Goal: Task Accomplishment & Management: Manage account settings

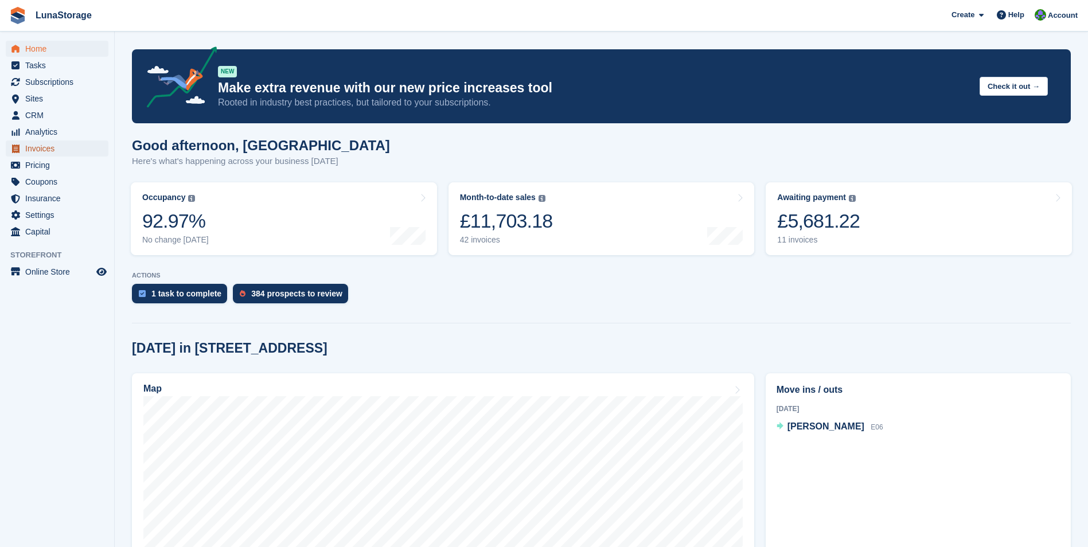
click at [46, 153] on span "Invoices" at bounding box center [59, 148] width 69 height 16
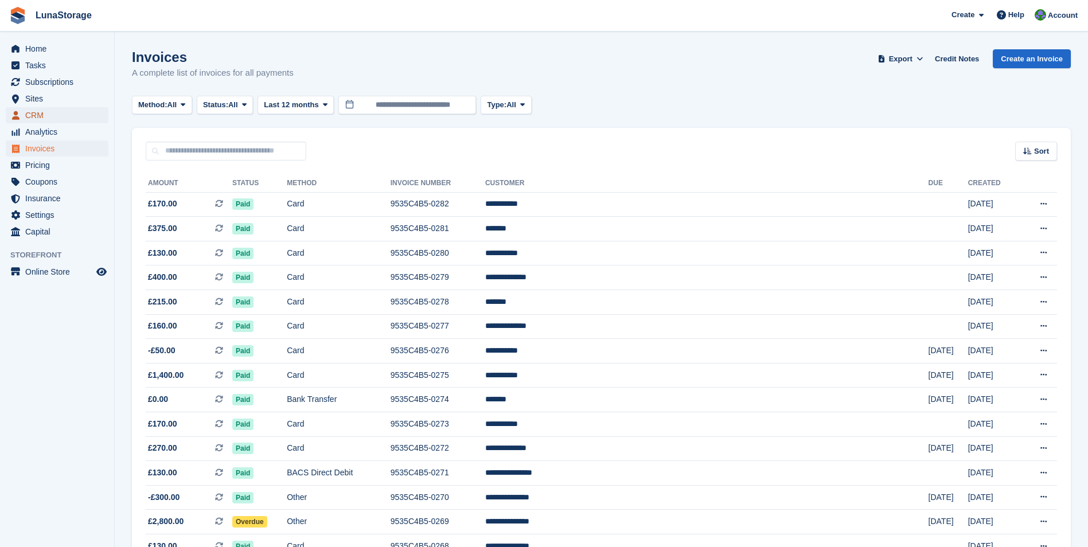
click at [22, 116] on link "CRM" at bounding box center [57, 115] width 103 height 16
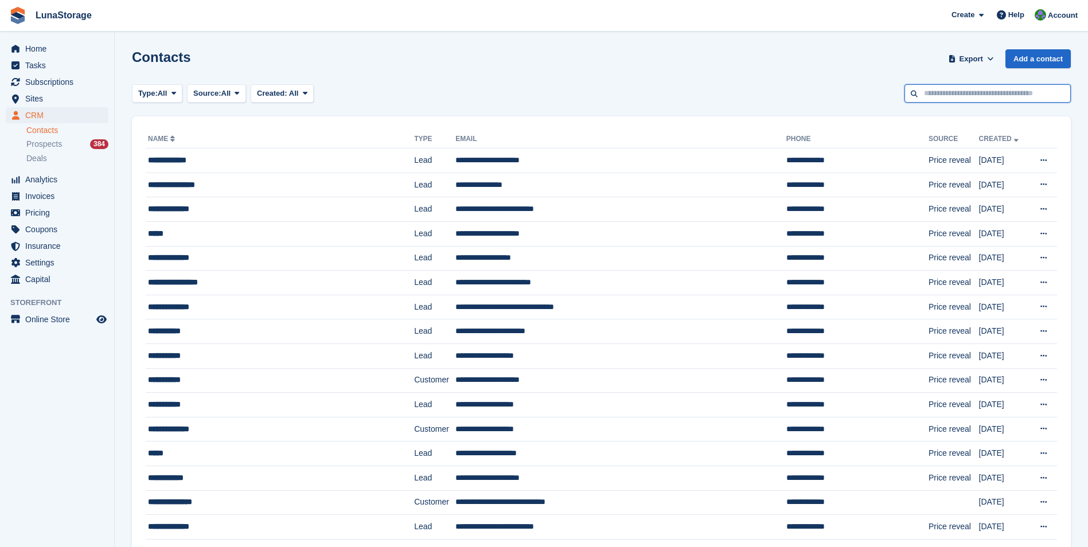
click at [991, 93] on input "text" at bounding box center [987, 93] width 166 height 19
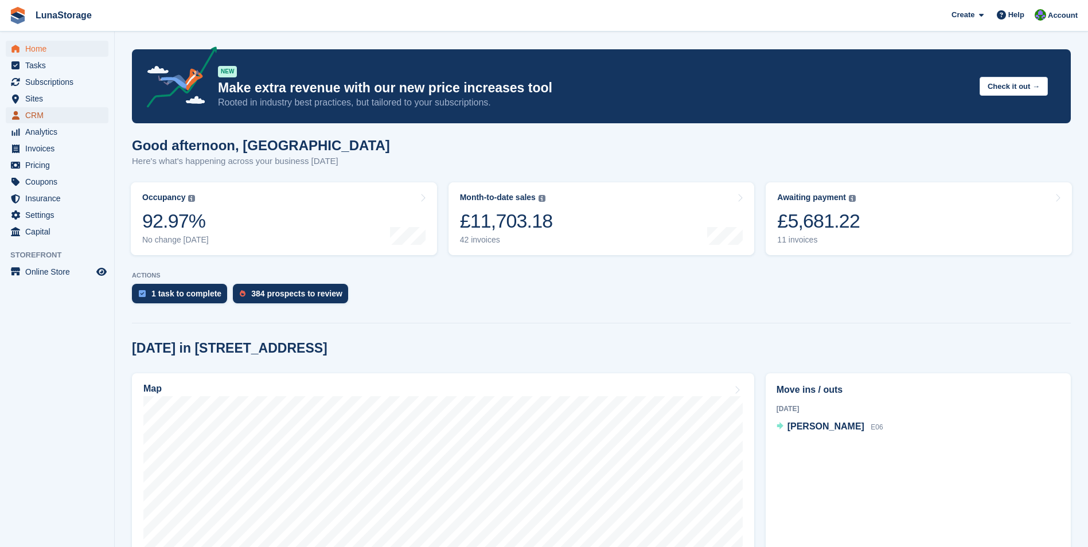
click at [44, 112] on span "CRM" at bounding box center [59, 115] width 69 height 16
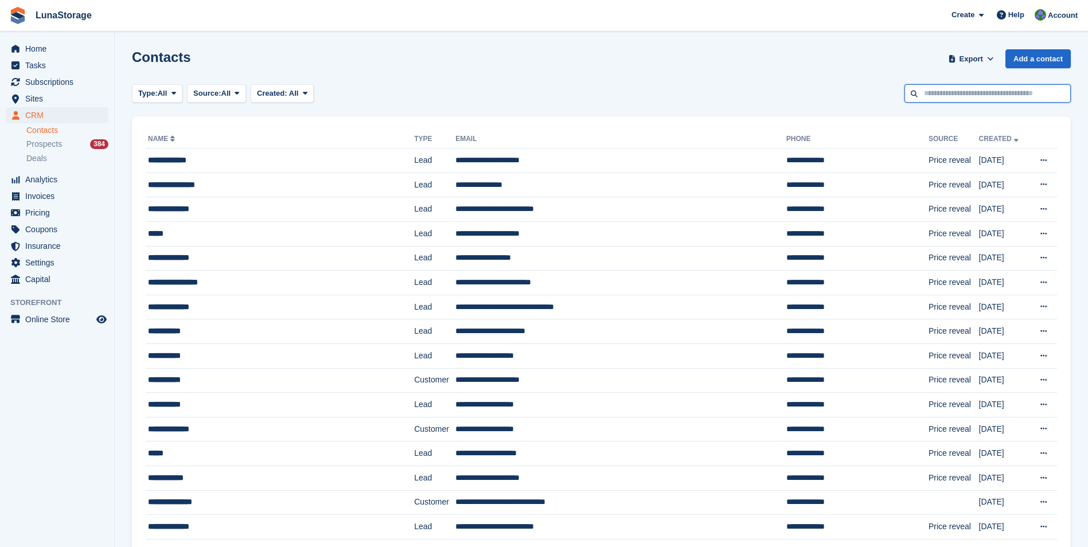
click at [962, 95] on input "text" at bounding box center [987, 93] width 166 height 19
click at [914, 93] on input "*****" at bounding box center [987, 93] width 166 height 19
click at [993, 101] on input "*****" at bounding box center [987, 93] width 166 height 19
type input "*****"
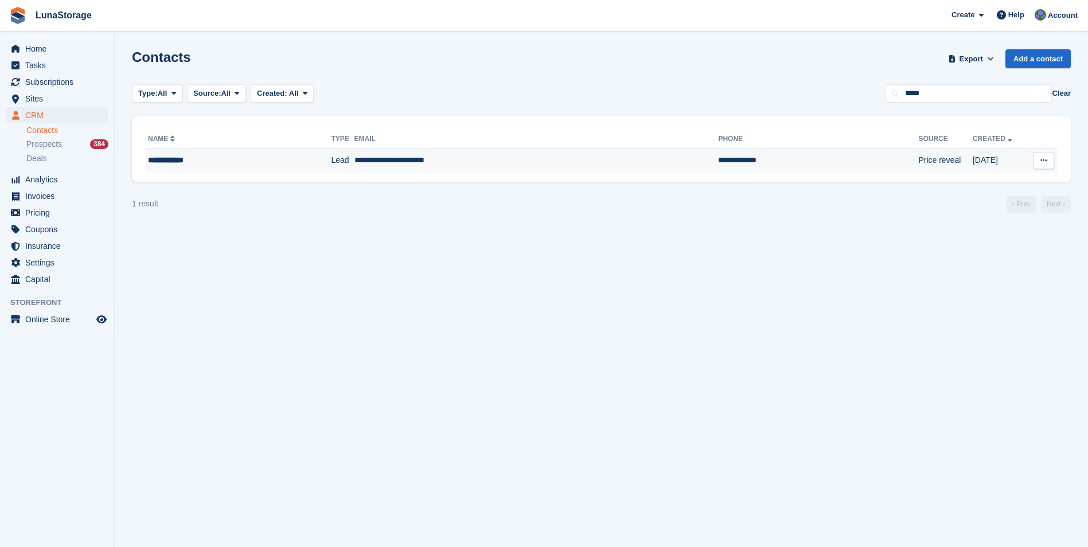
click at [185, 159] on div "**********" at bounding box center [219, 160] width 143 height 12
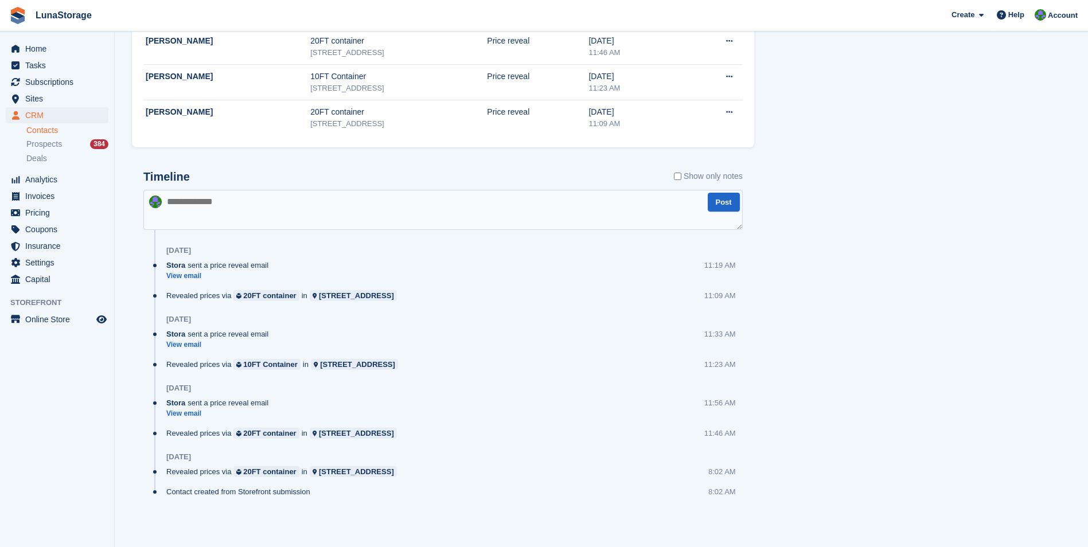
scroll to position [466, 0]
drag, startPoint x: 131, startPoint y: 163, endPoint x: 348, endPoint y: 494, distance: 395.0
click at [348, 494] on div "Subscriptions No subscriptions created yet Subscriptions appear here once set u…" at bounding box center [443, 75] width 634 height 923
click at [348, 494] on div "Contact created from Storefront submission 8:02 AM" at bounding box center [454, 496] width 576 height 20
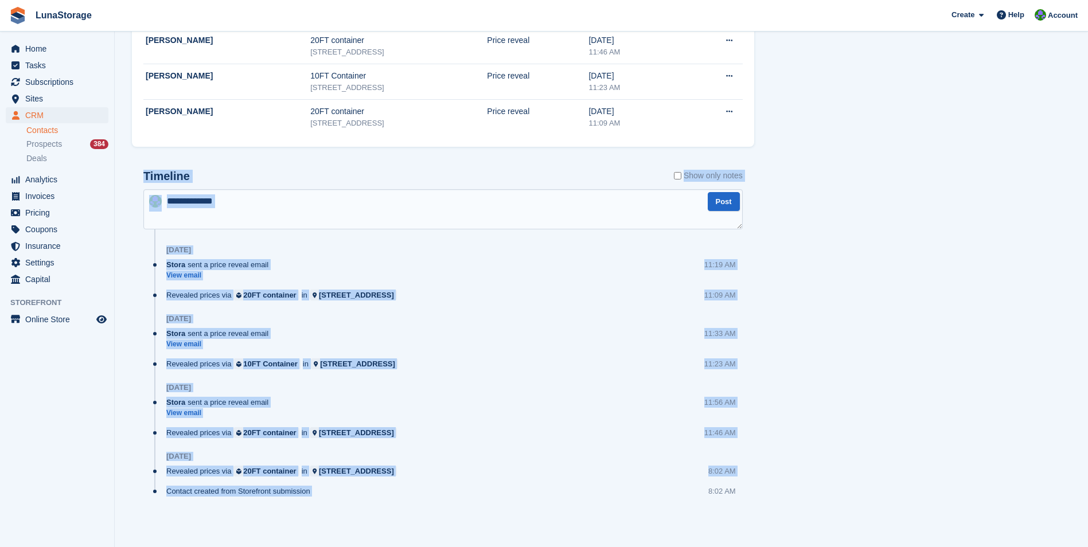
drag, startPoint x: 348, startPoint y: 494, endPoint x: 133, endPoint y: 171, distance: 387.4
click at [133, 171] on div "Timeline Show only notes Post Today Stora sent a price reveal email View email …" at bounding box center [443, 344] width 622 height 373
drag, startPoint x: 133, startPoint y: 171, endPoint x: 308, endPoint y: 496, distance: 368.9
click at [308, 496] on div "Timeline Show only notes Post Today Stora sent a price reveal email View email …" at bounding box center [443, 344] width 622 height 373
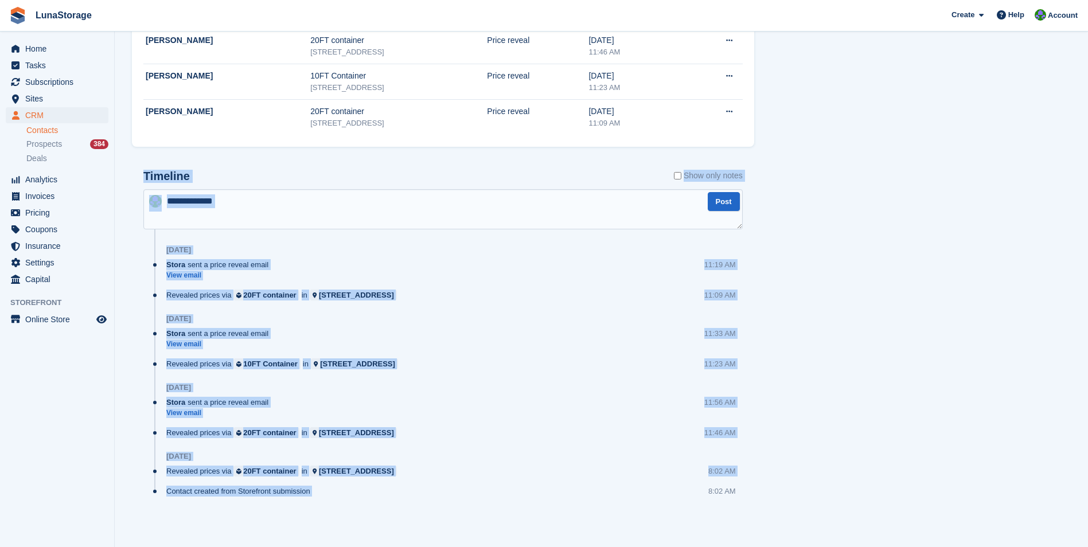
click at [312, 497] on div "Contact created from Storefront submission" at bounding box center [241, 491] width 150 height 11
drag, startPoint x: 312, startPoint y: 497, endPoint x: 160, endPoint y: 169, distance: 361.7
click at [160, 170] on div "Timeline Show only notes Post Today Stora sent a price reveal email View email …" at bounding box center [442, 338] width 599 height 337
drag, startPoint x: 160, startPoint y: 169, endPoint x: 137, endPoint y: 170, distance: 23.0
click at [137, 170] on div "Timeline Show only notes Post Today Stora sent a price reveal email View email …" at bounding box center [443, 344] width 622 height 373
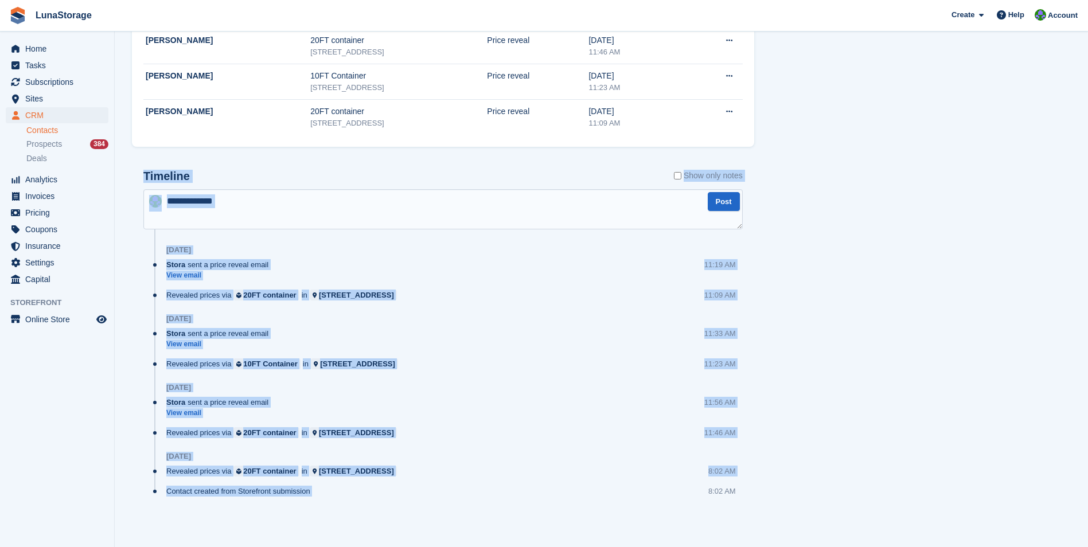
drag, startPoint x: 137, startPoint y: 170, endPoint x: 327, endPoint y: 491, distance: 373.0
click at [327, 491] on div "Timeline Show only notes Post Today Stora sent a price reveal email View email …" at bounding box center [443, 344] width 622 height 373
click at [327, 491] on div "Contact created from Storefront submission 8:02 AM" at bounding box center [454, 496] width 576 height 20
drag, startPoint x: 327, startPoint y: 491, endPoint x: 143, endPoint y: 173, distance: 367.6
click at [143, 173] on div "Timeline Show only notes Post Today Stora sent a price reveal email View email …" at bounding box center [443, 344] width 622 height 373
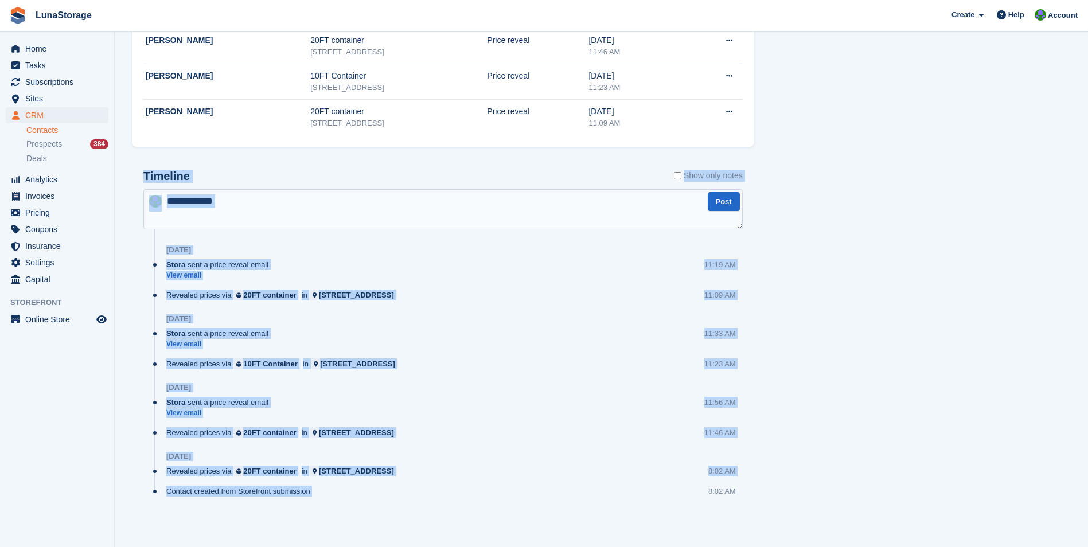
click at [138, 173] on div "Timeline Show only notes Post Today Stora sent a price reveal email View email …" at bounding box center [443, 344] width 622 height 373
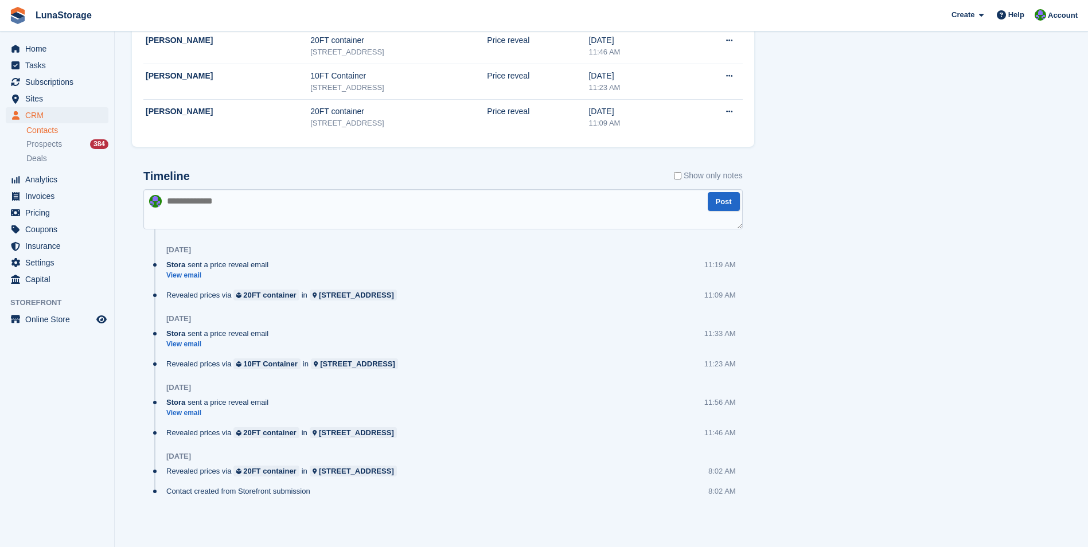
drag, startPoint x: 138, startPoint y: 173, endPoint x: 321, endPoint y: 500, distance: 374.5
click at [321, 500] on div "Timeline Show only notes Post Today Stora sent a price reveal email View email …" at bounding box center [443, 344] width 622 height 373
drag, startPoint x: 321, startPoint y: 500, endPoint x: 327, endPoint y: 501, distance: 5.8
click at [327, 501] on div "Contact created from Storefront submission 8:02 AM" at bounding box center [454, 496] width 576 height 20
drag, startPoint x: 134, startPoint y: 171, endPoint x: 349, endPoint y: 488, distance: 382.3
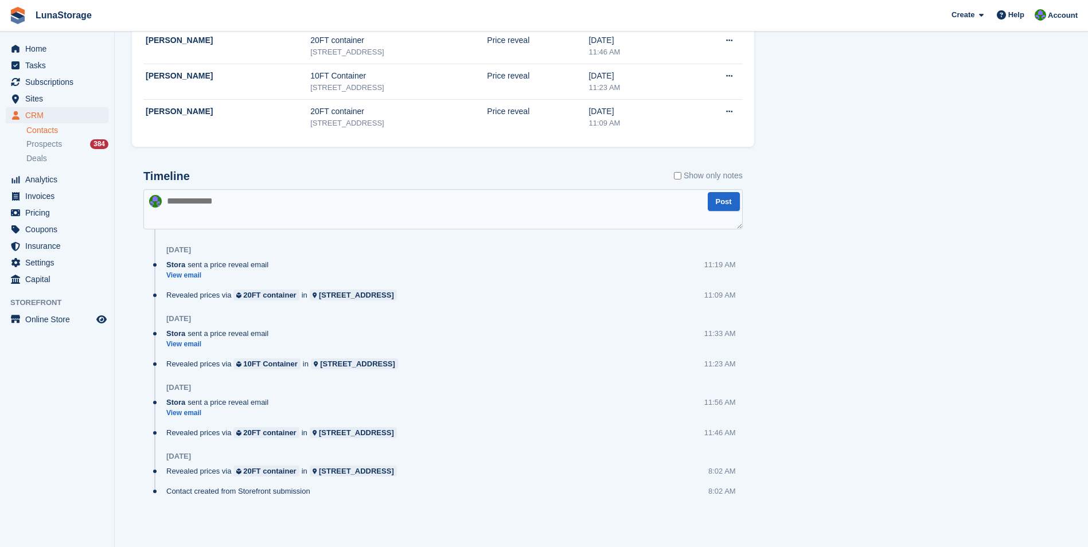
click at [349, 488] on div "Timeline Show only notes Post Today Stora sent a price reveal email View email …" at bounding box center [443, 344] width 622 height 373
click at [349, 488] on div "Contact created from Storefront submission 8:02 AM" at bounding box center [454, 496] width 576 height 20
click at [55, 251] on span "Insurance" at bounding box center [59, 246] width 69 height 16
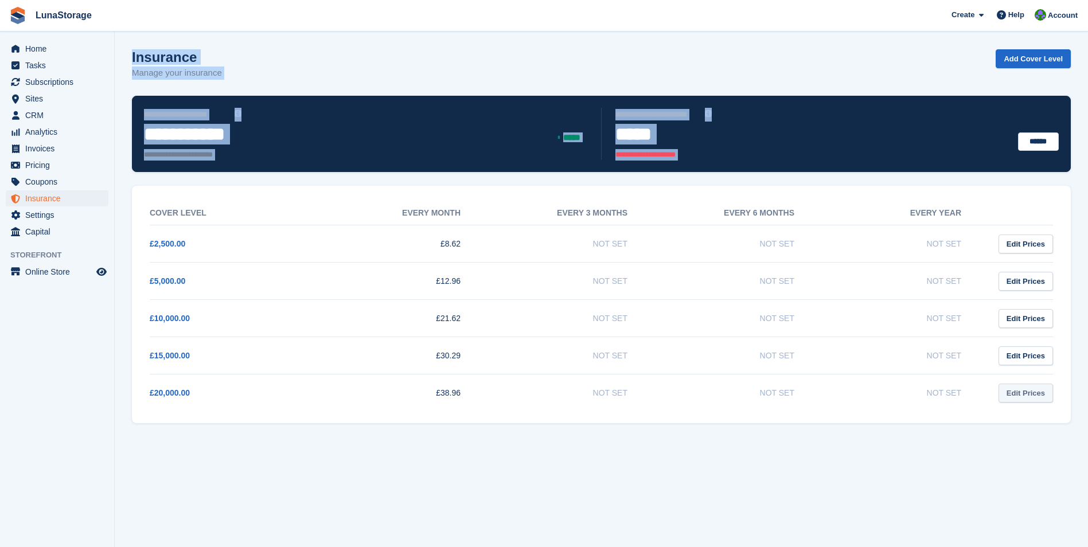
drag, startPoint x: 118, startPoint y: 54, endPoint x: 1027, endPoint y: 397, distance: 971.7
click at [1027, 397] on section "**********" at bounding box center [601, 273] width 973 height 547
drag, startPoint x: 1027, startPoint y: 397, endPoint x: 1064, endPoint y: 413, distance: 40.3
click at [1064, 413] on div "Cover Level Every month Every 3 months Every 6 months Every year £2,500.00 £8.6…" at bounding box center [601, 304] width 939 height 237
drag, startPoint x: 1072, startPoint y: 420, endPoint x: 139, endPoint y: 32, distance: 1010.6
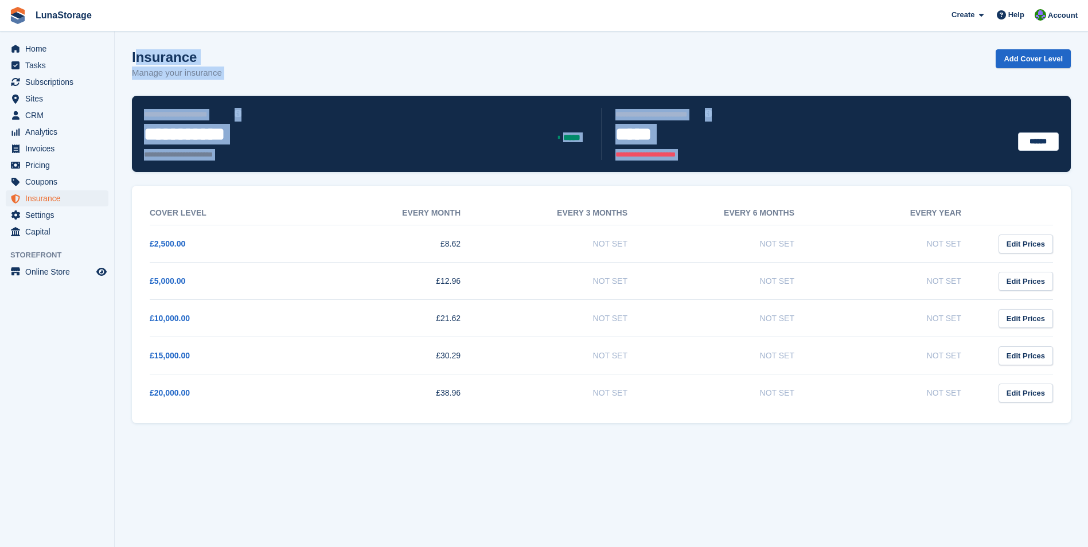
click at [139, 32] on section "**********" at bounding box center [601, 273] width 973 height 547
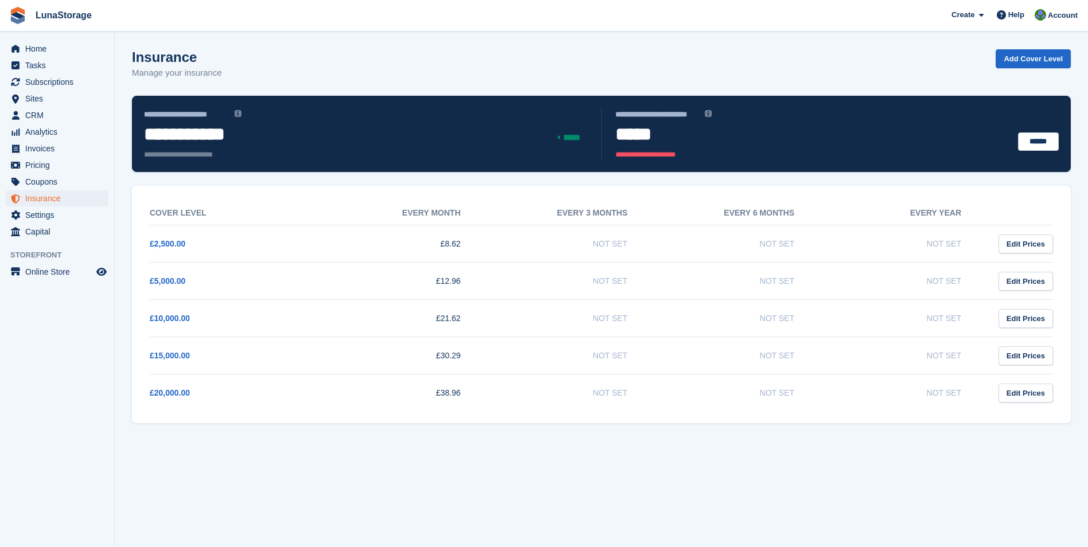
drag, startPoint x: 139, startPoint y: 32, endPoint x: 119, endPoint y: 44, distance: 22.9
click at [119, 44] on section "**********" at bounding box center [601, 273] width 973 height 547
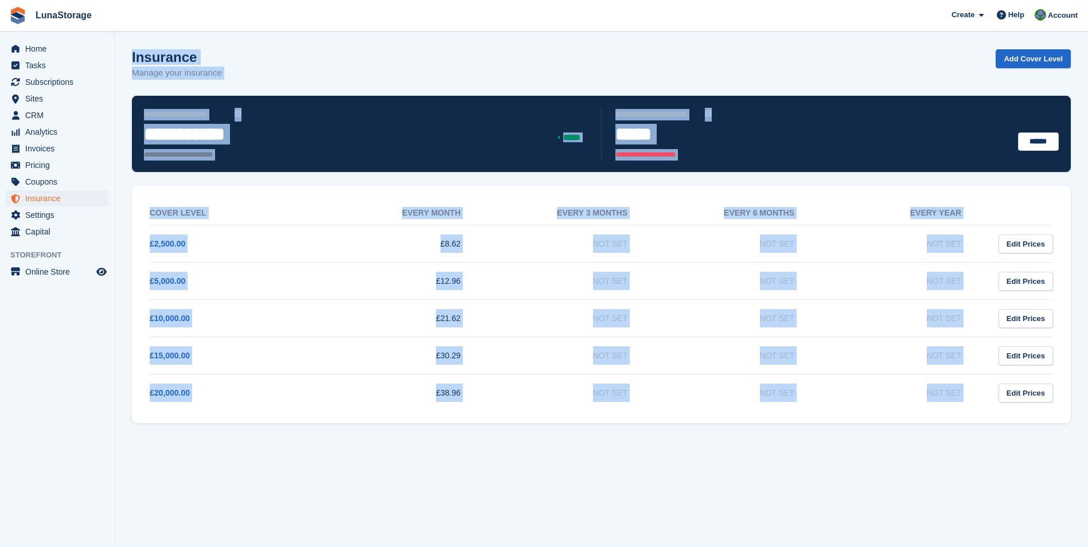
drag, startPoint x: 119, startPoint y: 44, endPoint x: 1053, endPoint y: 407, distance: 1001.7
click at [1053, 407] on section "**********" at bounding box center [601, 273] width 973 height 547
drag, startPoint x: 1053, startPoint y: 407, endPoint x: 1082, endPoint y: 424, distance: 33.9
click at [1082, 424] on section "**********" at bounding box center [601, 273] width 973 height 547
drag, startPoint x: 1082, startPoint y: 424, endPoint x: 137, endPoint y: 49, distance: 1016.8
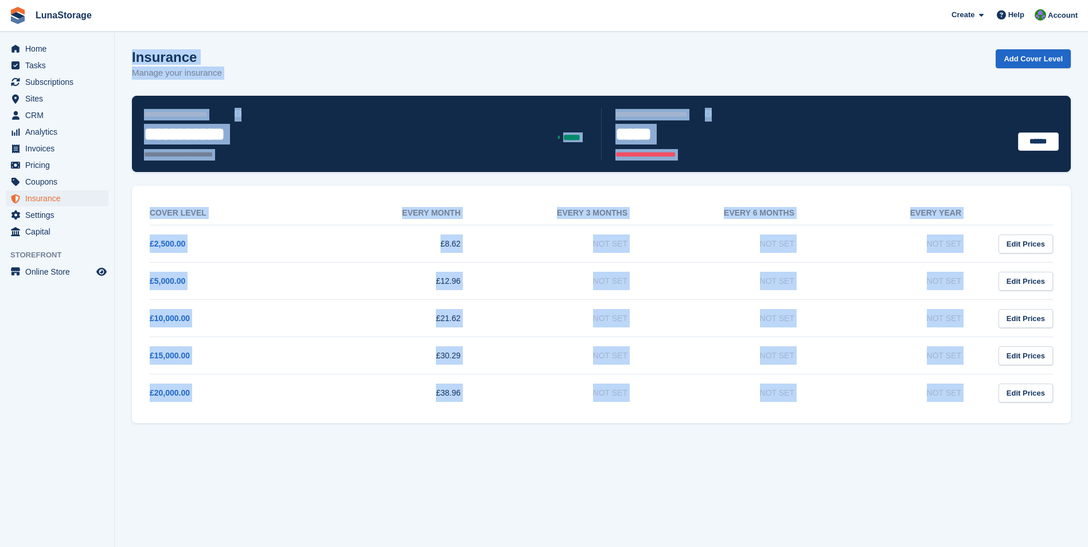
click at [137, 49] on section "**********" at bounding box center [601, 273] width 973 height 547
drag, startPoint x: 137, startPoint y: 49, endPoint x: 127, endPoint y: 47, distance: 9.9
click at [127, 47] on section "**********" at bounding box center [601, 273] width 973 height 547
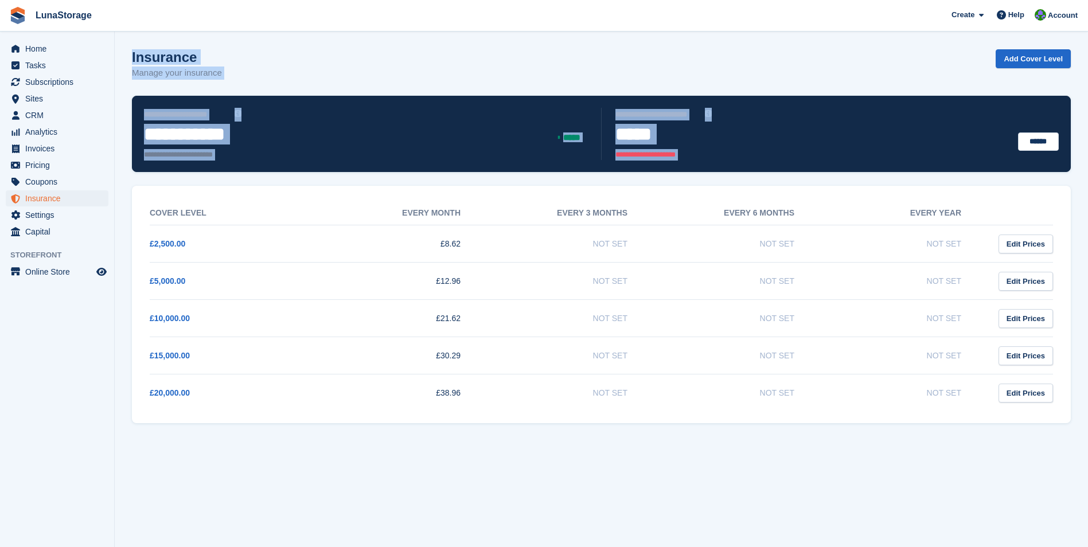
drag, startPoint x: 119, startPoint y: 46, endPoint x: 1053, endPoint y: 423, distance: 1006.6
click at [1053, 423] on section "**********" at bounding box center [601, 273] width 973 height 547
drag, startPoint x: 1053, startPoint y: 423, endPoint x: 1068, endPoint y: 429, distance: 16.2
click at [1068, 429] on section "**********" at bounding box center [601, 273] width 973 height 547
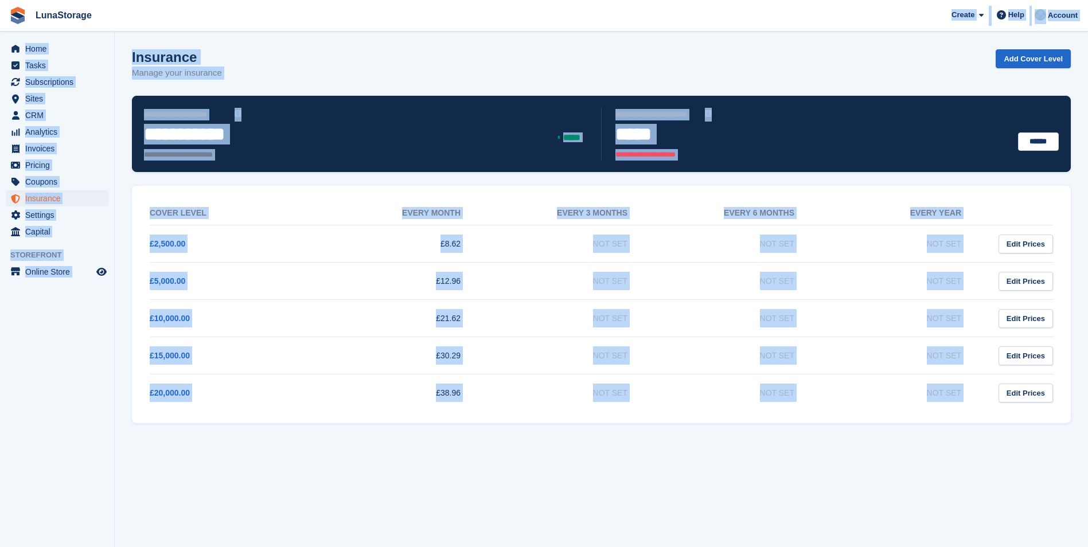
drag, startPoint x: 1068, startPoint y: 429, endPoint x: 138, endPoint y: 32, distance: 1011.6
click at [138, 32] on section "**********" at bounding box center [601, 273] width 973 height 547
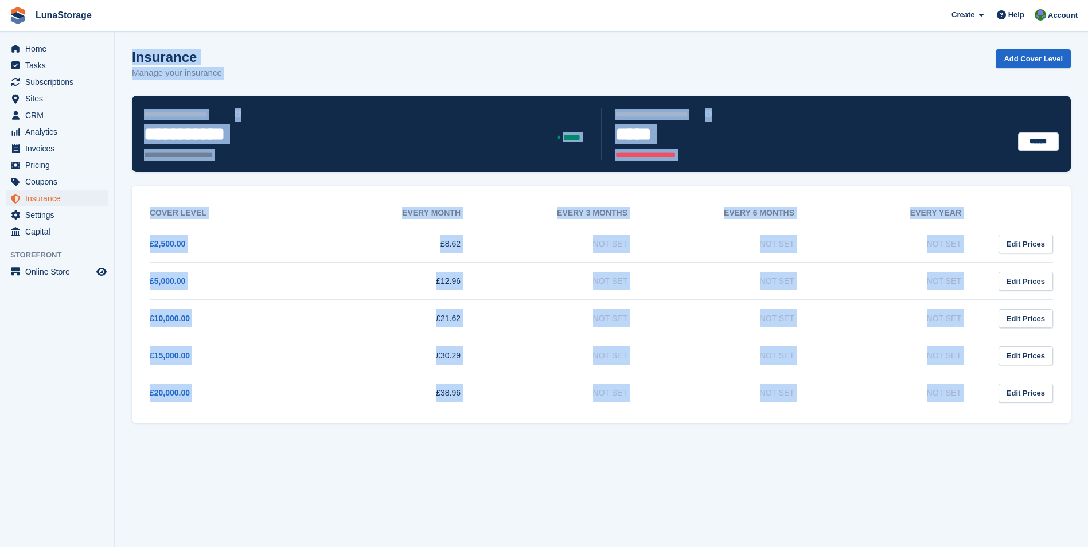
drag, startPoint x: 138, startPoint y: 32, endPoint x: 122, endPoint y: 40, distance: 17.4
click at [122, 40] on section "**********" at bounding box center [601, 273] width 973 height 547
drag, startPoint x: 122, startPoint y: 40, endPoint x: 1069, endPoint y: 408, distance: 1016.4
click at [1069, 408] on section "**********" at bounding box center [601, 273] width 973 height 547
drag, startPoint x: 1069, startPoint y: 408, endPoint x: 1070, endPoint y: 419, distance: 11.0
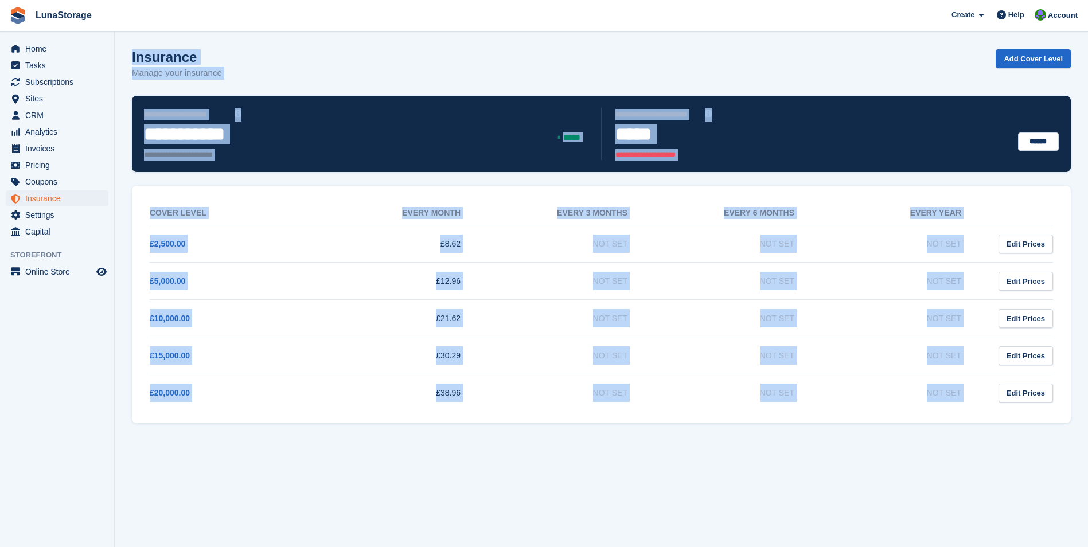
click at [1070, 419] on section "**********" at bounding box center [601, 273] width 973 height 547
drag, startPoint x: 1070, startPoint y: 419, endPoint x: 131, endPoint y: 45, distance: 1011.4
click at [131, 45] on section "**********" at bounding box center [601, 273] width 973 height 547
drag, startPoint x: 131, startPoint y: 45, endPoint x: 1077, endPoint y: 434, distance: 1023.4
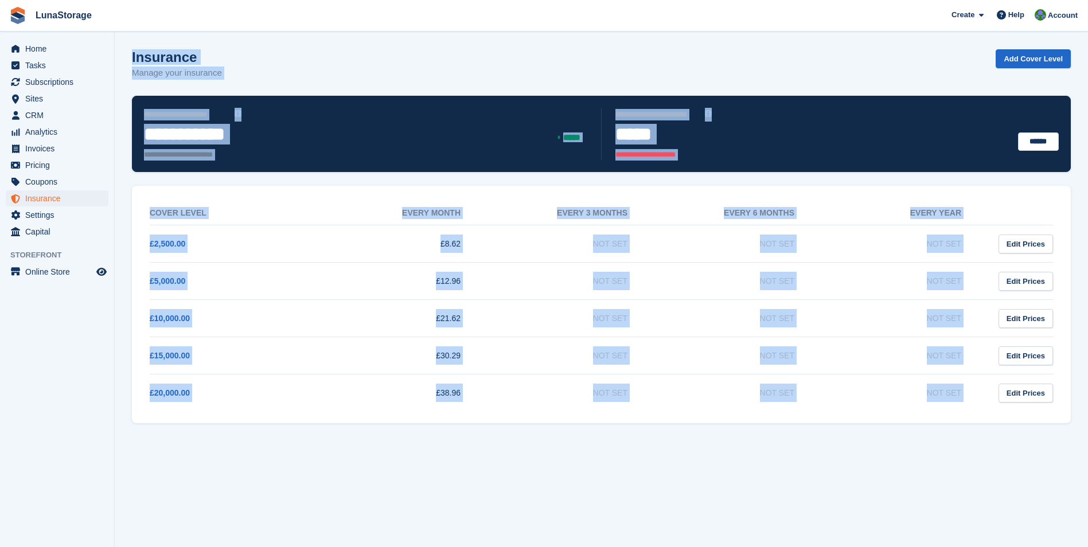
click at [1077, 434] on section "**********" at bounding box center [601, 273] width 973 height 547
drag, startPoint x: 1077, startPoint y: 434, endPoint x: 1043, endPoint y: 432, distance: 34.4
click at [1043, 432] on section "**********" at bounding box center [601, 273] width 973 height 547
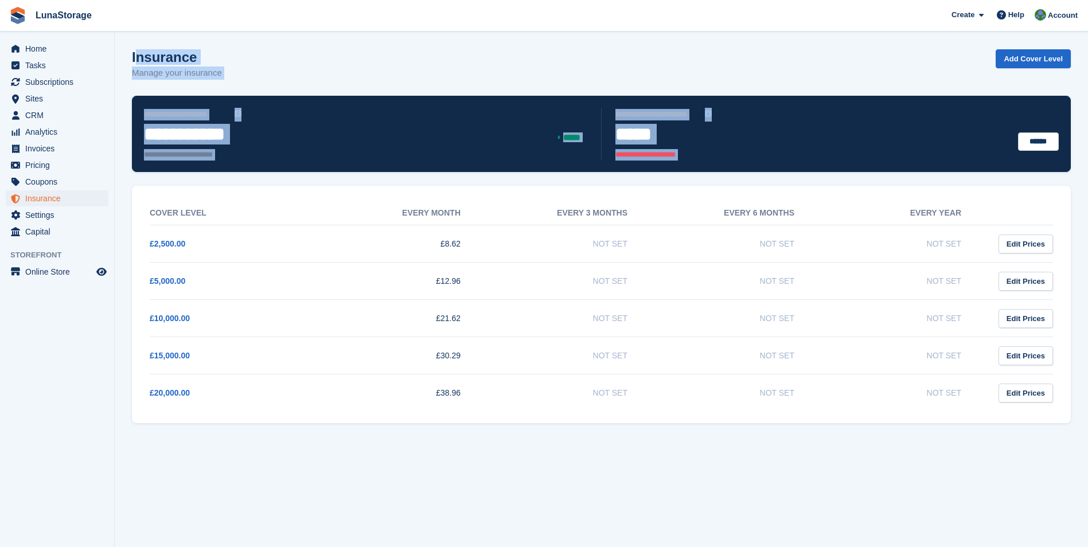
drag, startPoint x: 1073, startPoint y: 429, endPoint x: 136, endPoint y: 52, distance: 1010.5
click at [136, 52] on section "**********" at bounding box center [601, 273] width 973 height 547
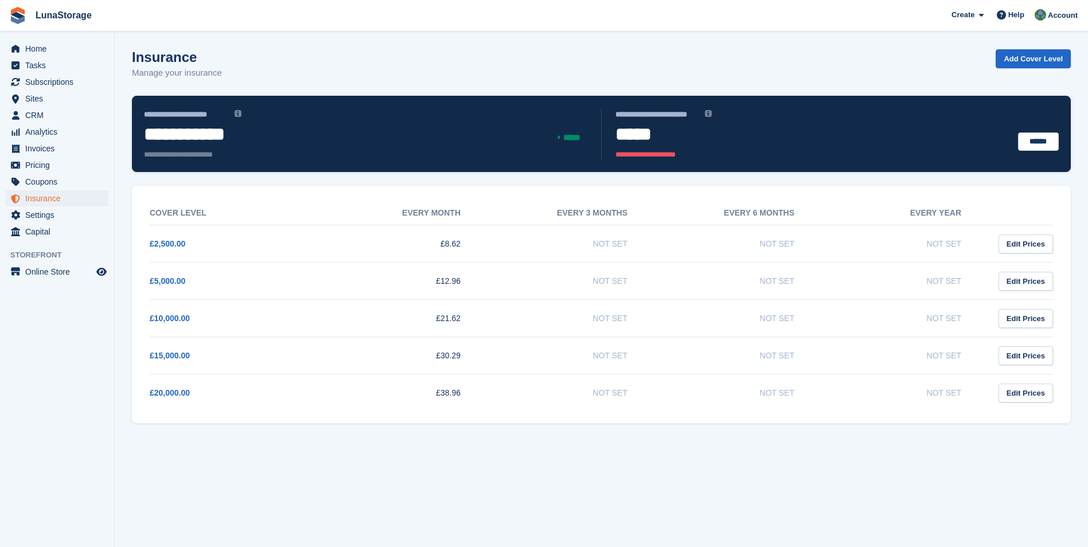
drag, startPoint x: 136, startPoint y: 52, endPoint x: 122, endPoint y: 48, distance: 14.9
click at [122, 48] on section "**********" at bounding box center [601, 273] width 973 height 547
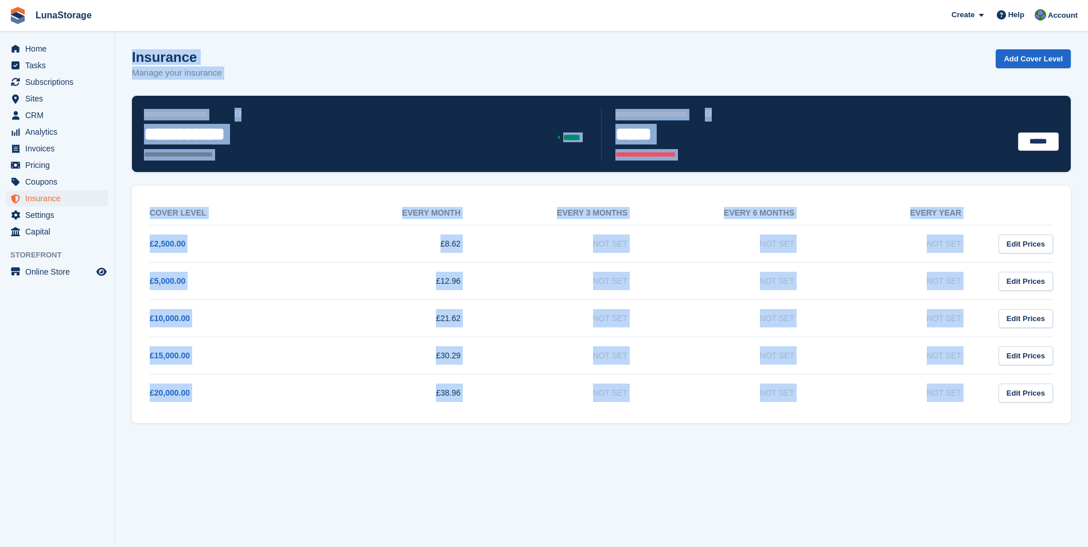
drag, startPoint x: 122, startPoint y: 48, endPoint x: 1063, endPoint y: 412, distance: 1009.6
click at [1063, 412] on section "**********" at bounding box center [601, 273] width 973 height 547
drag, startPoint x: 1063, startPoint y: 412, endPoint x: 1073, endPoint y: 425, distance: 16.4
click at [1073, 425] on section "**********" at bounding box center [601, 273] width 973 height 547
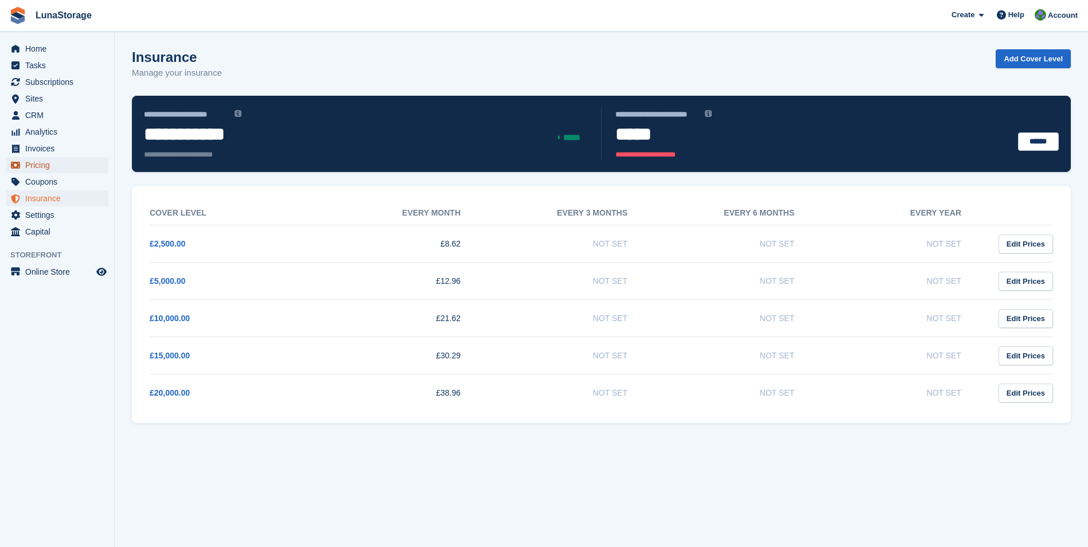
click at [45, 161] on span "Pricing" at bounding box center [59, 165] width 69 height 16
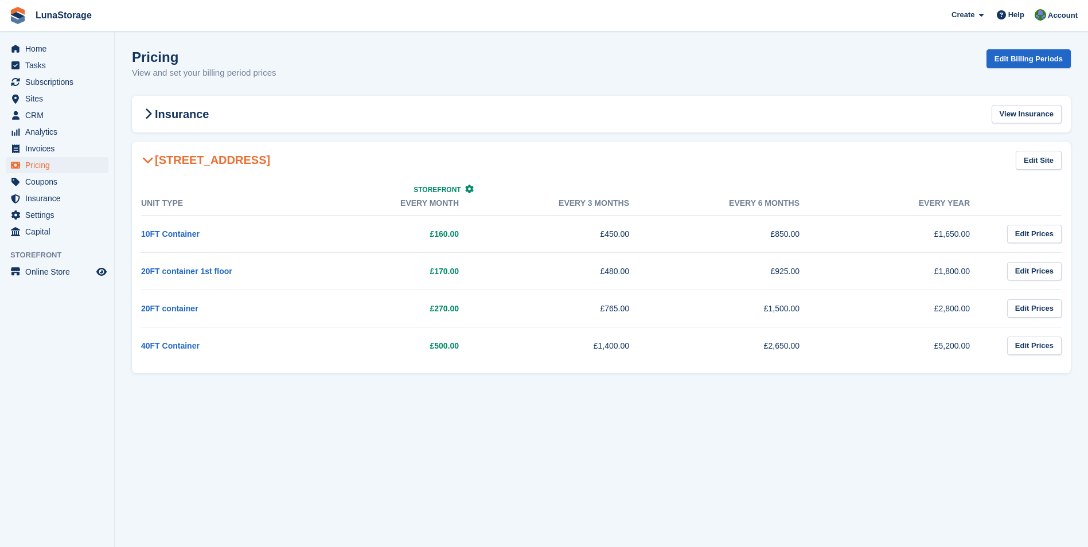
drag, startPoint x: 130, startPoint y: 132, endPoint x: 1075, endPoint y: 364, distance: 973.5
click at [1075, 364] on section "Pricing View and set your billing period prices Edit Billing Periods Insurance …" at bounding box center [601, 273] width 973 height 547
drag, startPoint x: 1075, startPoint y: 364, endPoint x: 1081, endPoint y: 374, distance: 11.6
click at [1081, 373] on section "Pricing View and set your billing period prices Edit Billing Periods Insurance …" at bounding box center [601, 273] width 973 height 547
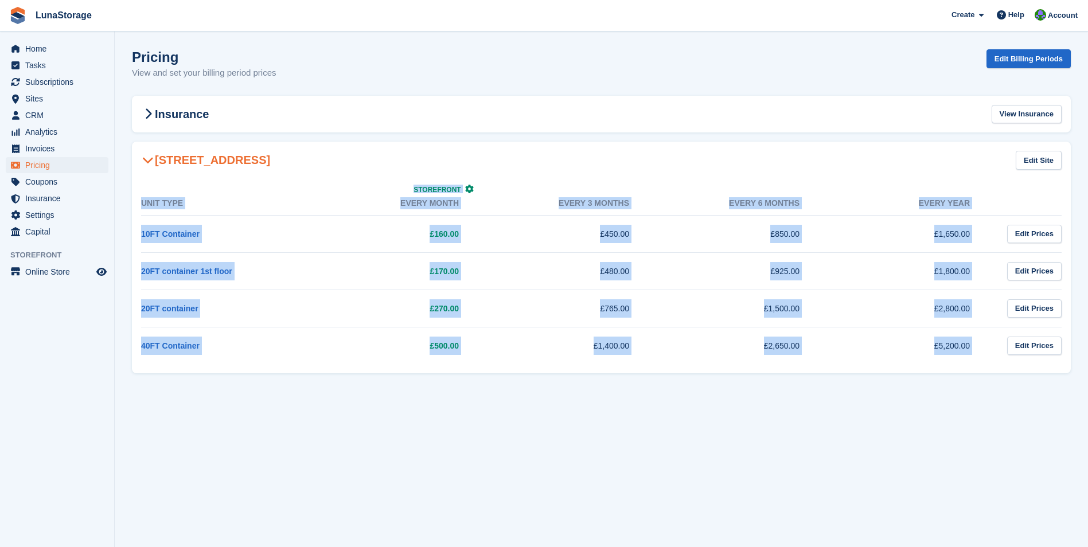
drag, startPoint x: 1081, startPoint y: 374, endPoint x: 119, endPoint y: 136, distance: 991.0
click at [119, 136] on section "Pricing View and set your billing period prices Edit Billing Periods Insurance …" at bounding box center [601, 273] width 973 height 547
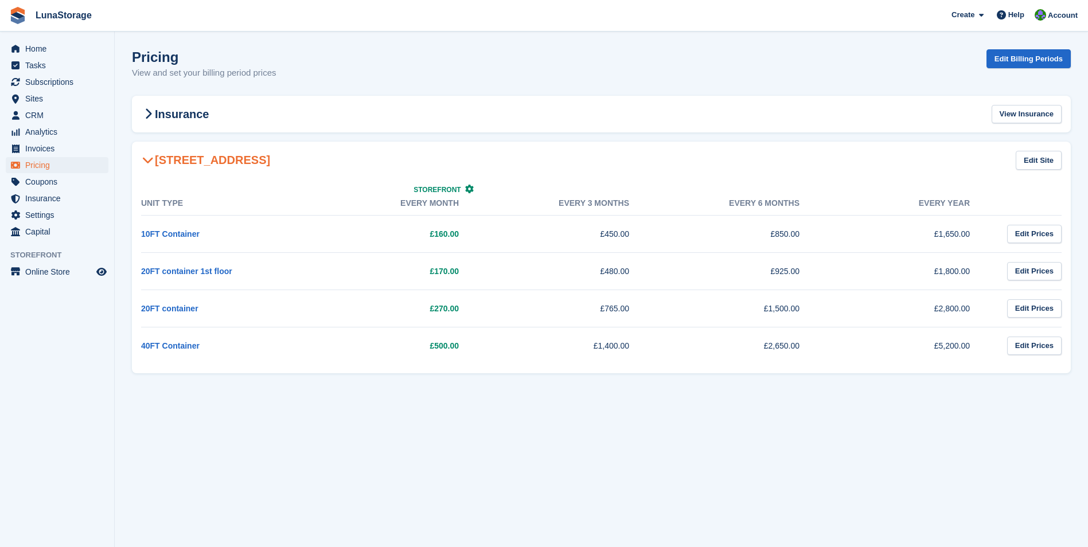
click at [119, 136] on section "Pricing View and set your billing period prices Edit Billing Periods Insurance …" at bounding box center [601, 273] width 973 height 547
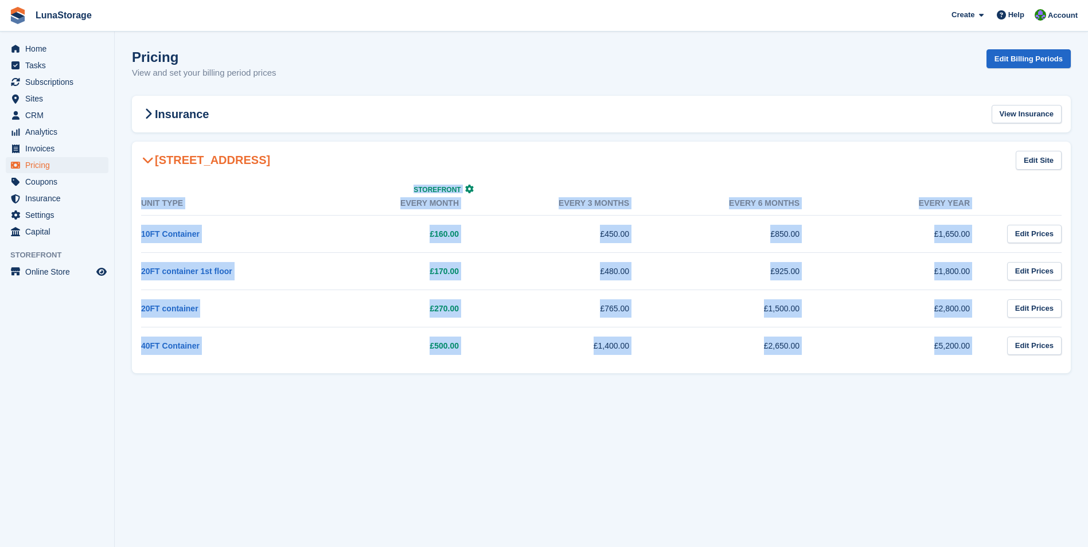
drag, startPoint x: 119, startPoint y: 136, endPoint x: 1058, endPoint y: 372, distance: 968.2
click at [1058, 372] on section "Pricing View and set your billing period prices Edit Billing Periods Insurance …" at bounding box center [601, 273] width 973 height 547
drag, startPoint x: 1058, startPoint y: 372, endPoint x: 1077, endPoint y: 374, distance: 18.6
click at [1077, 374] on section "Pricing View and set your billing period prices Edit Billing Periods Insurance …" at bounding box center [601, 273] width 973 height 547
drag, startPoint x: 1077, startPoint y: 374, endPoint x: 147, endPoint y: 132, distance: 961.1
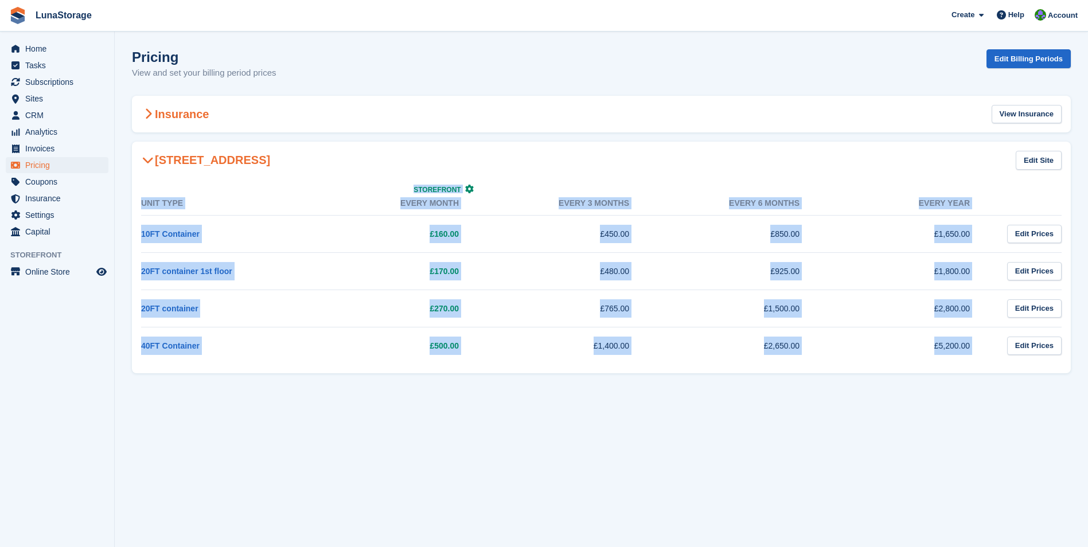
click at [147, 132] on section "Pricing View and set your billing period prices Edit Billing Periods Insurance …" at bounding box center [601, 273] width 973 height 547
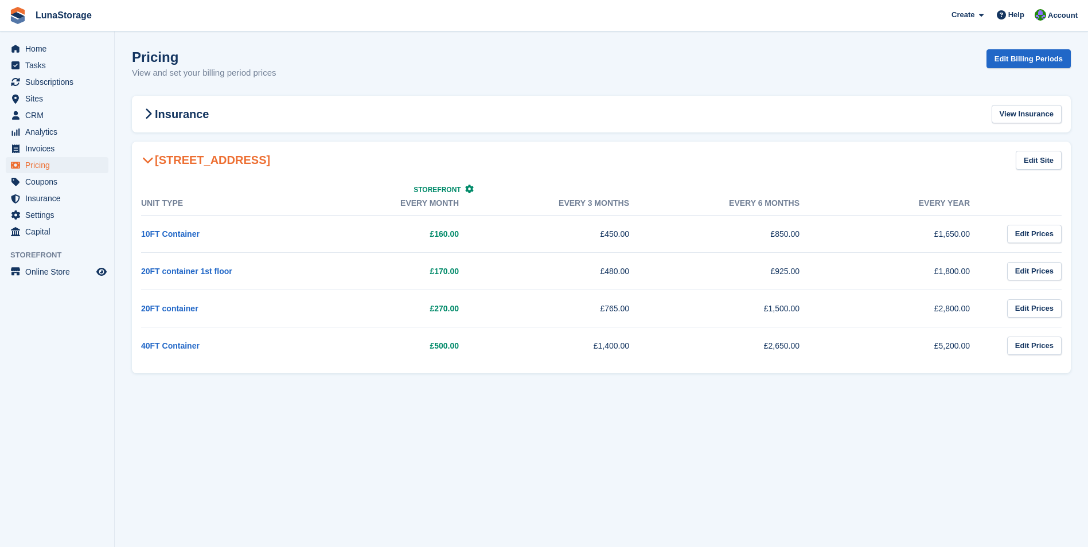
drag, startPoint x: 147, startPoint y: 132, endPoint x: 124, endPoint y: 135, distance: 22.5
click at [124, 135] on section "Pricing View and set your billing period prices Edit Billing Periods Insurance …" at bounding box center [601, 273] width 973 height 547
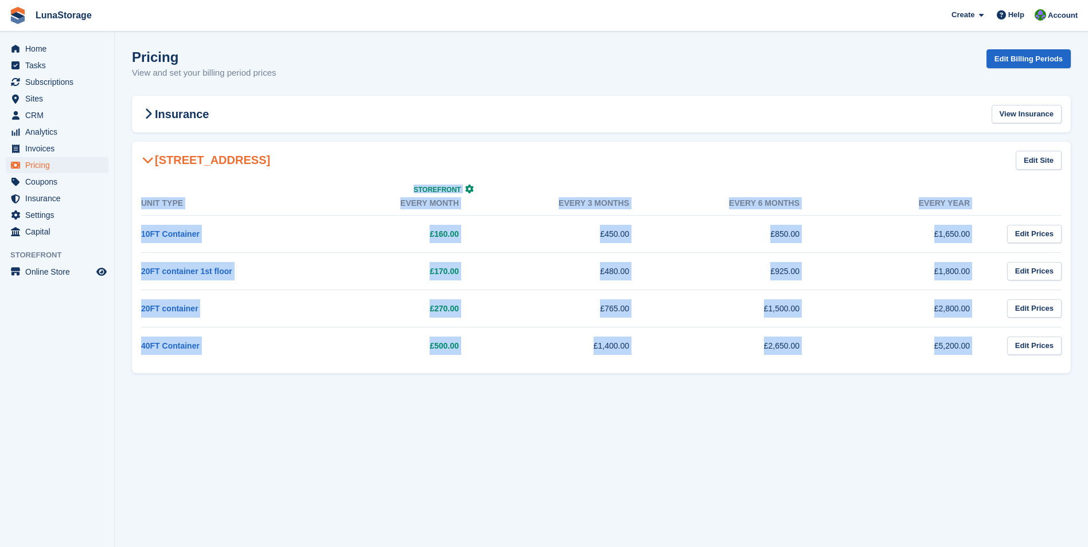
drag, startPoint x: 124, startPoint y: 135, endPoint x: 1098, endPoint y: 378, distance: 1003.5
click at [1087, 378] on html "LunaStorage Create Subscription Invoice Contact Deal Discount Page Help Chat Su…" at bounding box center [544, 273] width 1088 height 547
drag, startPoint x: 1098, startPoint y: 378, endPoint x: 1072, endPoint y: 377, distance: 26.4
click at [1072, 377] on section "Pricing View and set your billing period prices Edit Billing Periods Insurance …" at bounding box center [601, 273] width 973 height 547
drag, startPoint x: 1072, startPoint y: 377, endPoint x: 123, endPoint y: 151, distance: 975.5
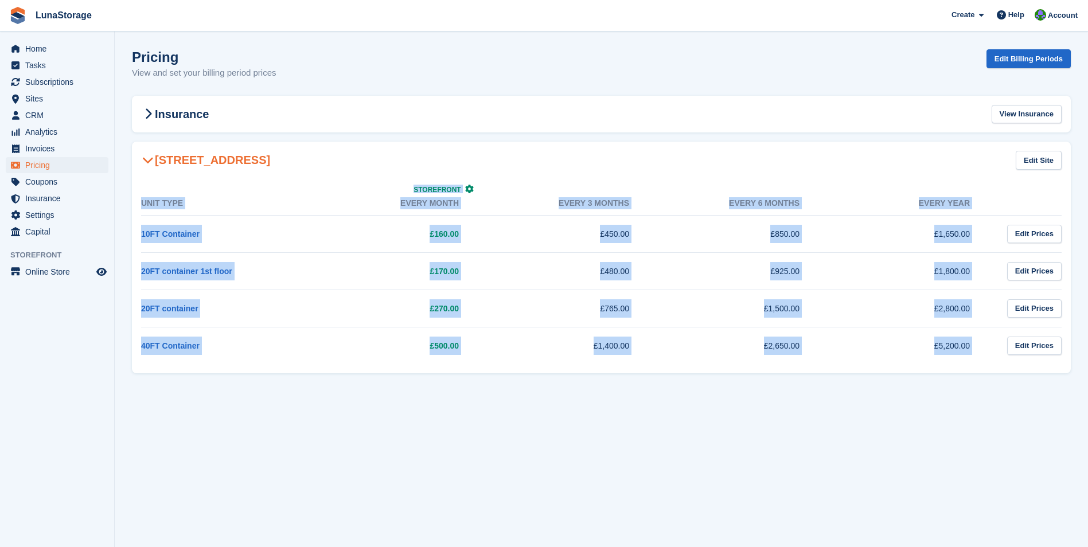
click at [123, 151] on section "Pricing View and set your billing period prices Edit Billing Periods Insurance …" at bounding box center [601, 273] width 973 height 547
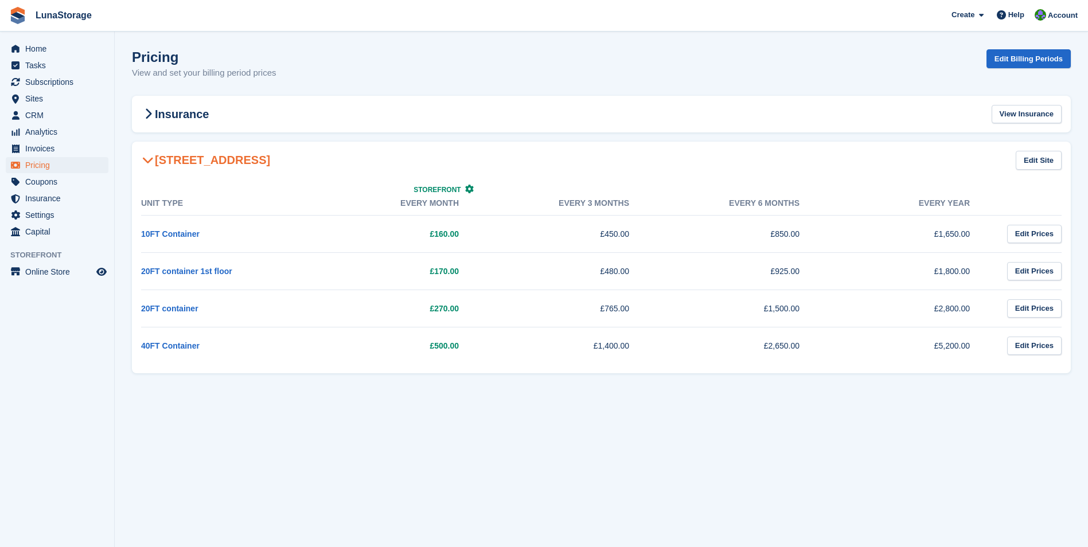
drag, startPoint x: 123, startPoint y: 151, endPoint x: 123, endPoint y: 140, distance: 10.3
click at [123, 140] on section "Pricing View and set your billing period prices Edit Billing Periods Insurance …" at bounding box center [601, 273] width 973 height 547
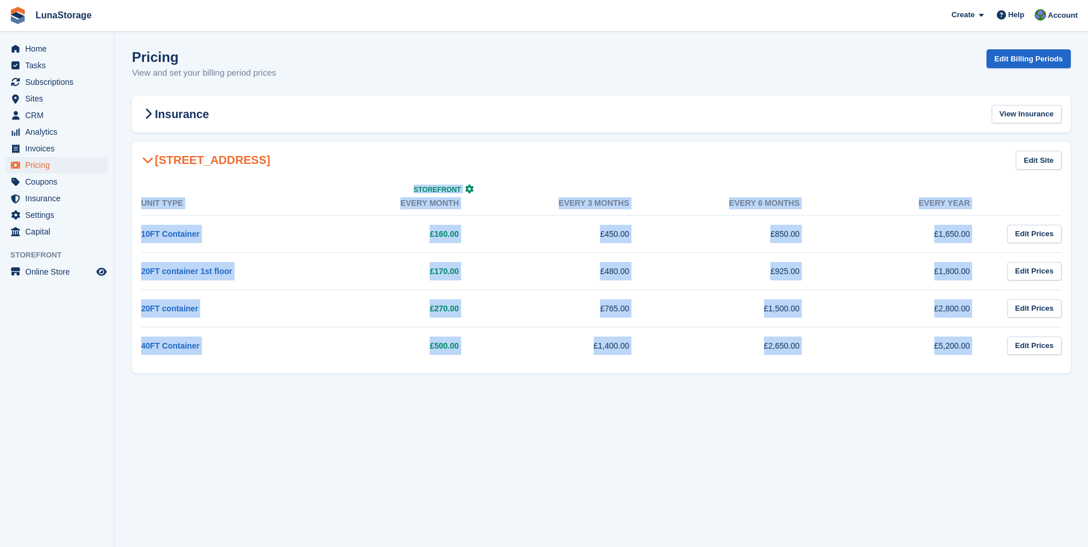
drag, startPoint x: 123, startPoint y: 140, endPoint x: 1073, endPoint y: 376, distance: 978.7
click at [1073, 376] on section "Pricing View and set your billing period prices Edit Billing Periods Insurance …" at bounding box center [601, 273] width 973 height 547
drag, startPoint x: 1073, startPoint y: 376, endPoint x: 131, endPoint y: 133, distance: 973.3
click at [131, 133] on section "Pricing View and set your billing period prices Edit Billing Periods Insurance …" at bounding box center [601, 273] width 973 height 547
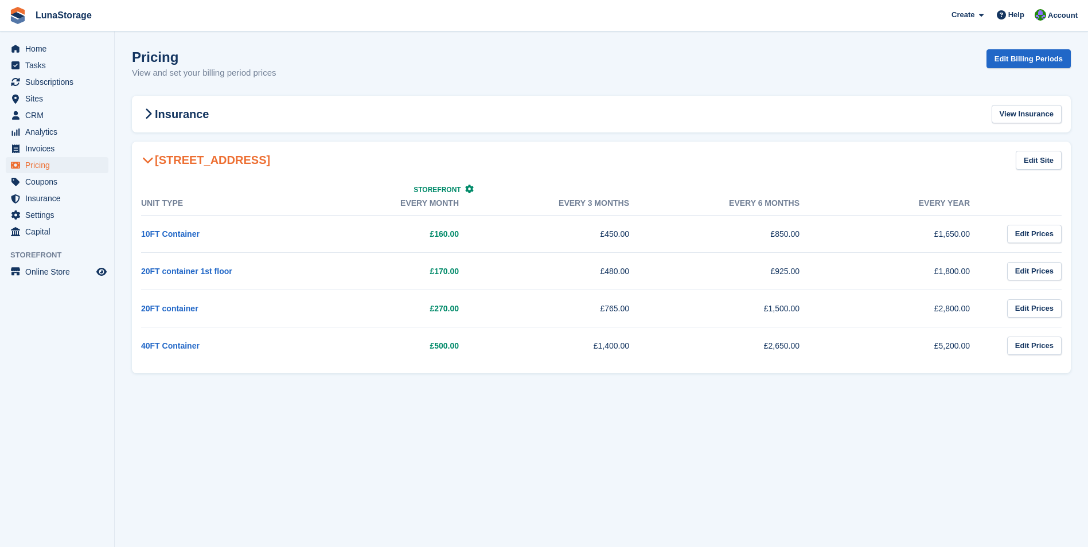
drag, startPoint x: 131, startPoint y: 133, endPoint x: 123, endPoint y: 138, distance: 9.1
click at [123, 138] on section "Pricing View and set your billing period prices Edit Billing Periods Insurance …" at bounding box center [601, 273] width 973 height 547
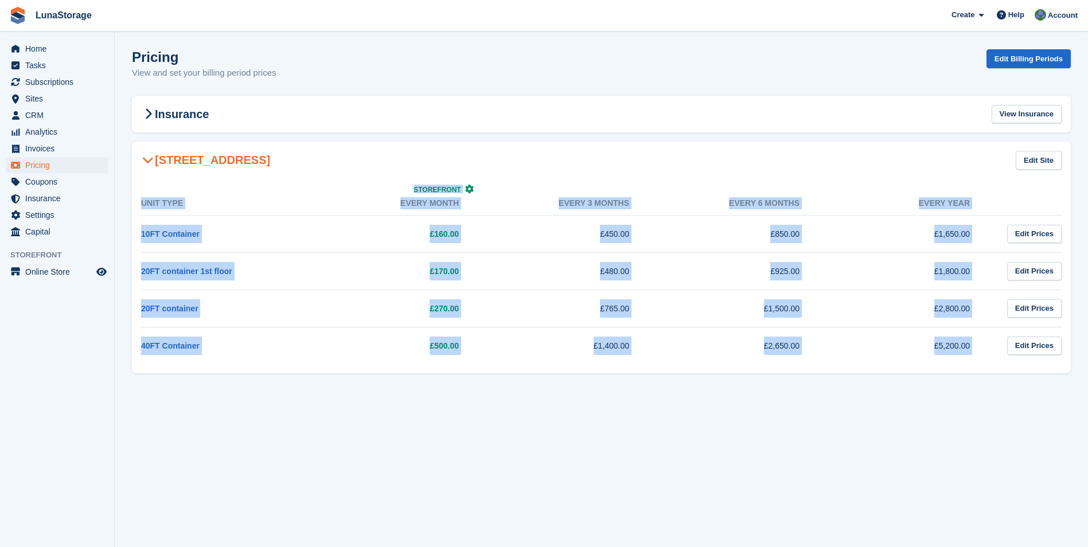
drag, startPoint x: 123, startPoint y: 138, endPoint x: 1079, endPoint y: 369, distance: 982.8
click at [1079, 369] on section "Pricing View and set your billing period prices Edit Billing Periods Insurance …" at bounding box center [601, 273] width 973 height 547
drag, startPoint x: 1079, startPoint y: 369, endPoint x: 1078, endPoint y: 379, distance: 9.8
click at [1078, 379] on section "Pricing View and set your billing period prices Edit Billing Periods Insurance …" at bounding box center [601, 273] width 973 height 547
drag, startPoint x: 1078, startPoint y: 379, endPoint x: 123, endPoint y: 133, distance: 986.4
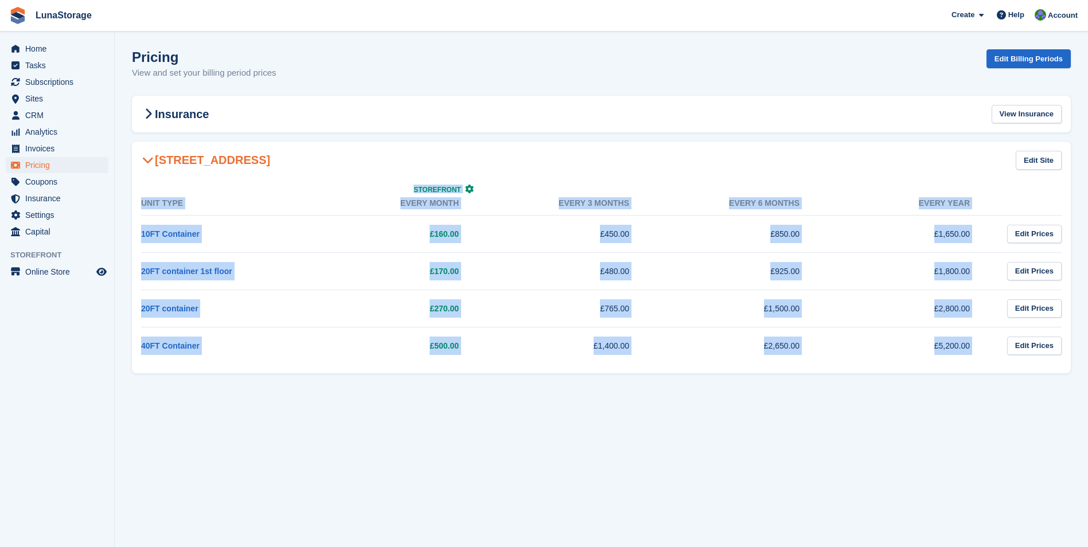
click at [123, 133] on section "Pricing View and set your billing period prices Edit Billing Periods Insurance …" at bounding box center [601, 273] width 973 height 547
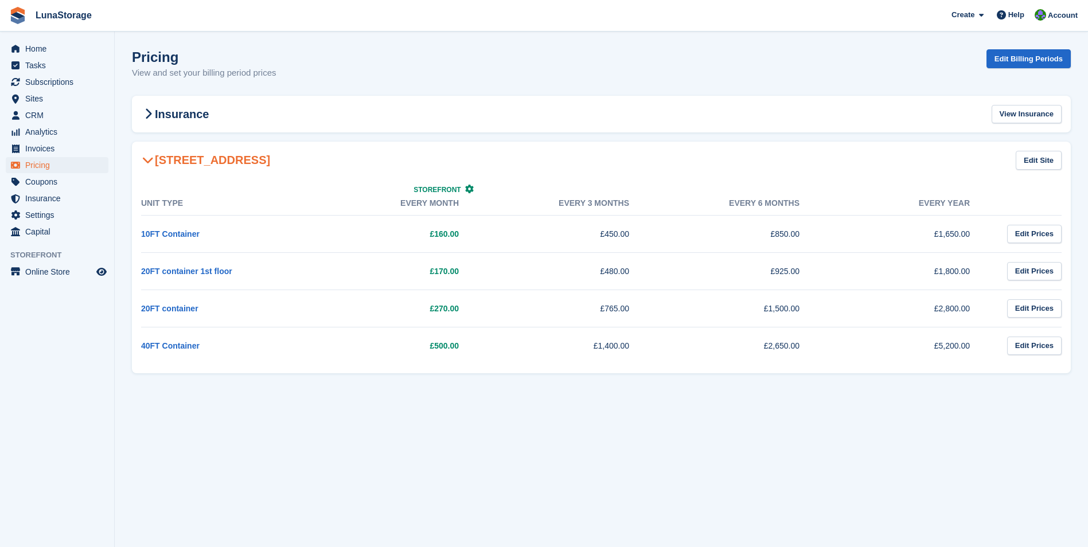
click at [123, 133] on section "Pricing View and set your billing period prices Edit Billing Periods Insurance …" at bounding box center [601, 273] width 973 height 547
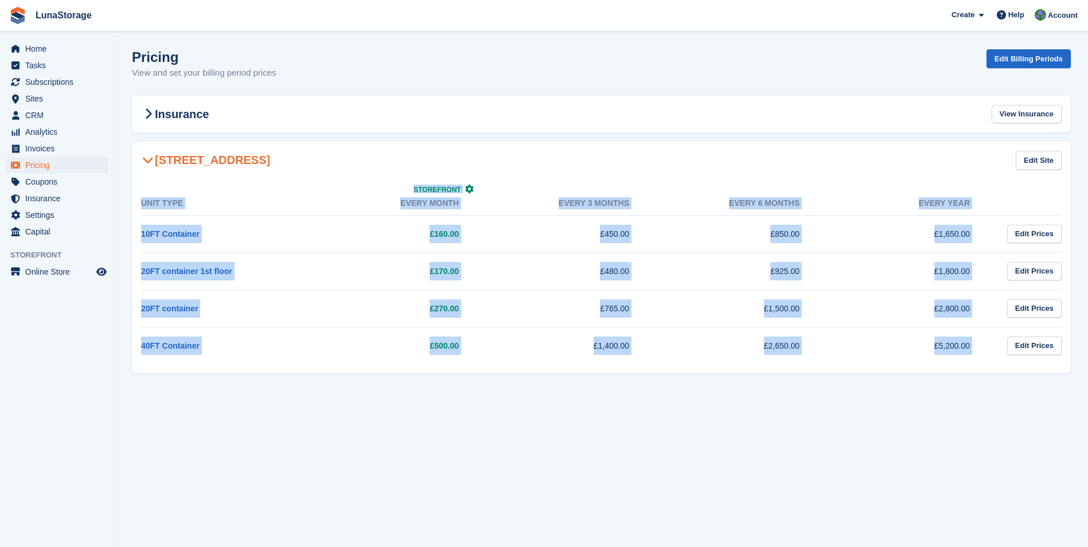
drag, startPoint x: 123, startPoint y: 133, endPoint x: 1064, endPoint y: 377, distance: 972.0
click at [1064, 377] on section "Pricing View and set your billing period prices Edit Billing Periods Insurance …" at bounding box center [601, 273] width 973 height 547
drag, startPoint x: 1064, startPoint y: 377, endPoint x: 1077, endPoint y: 379, distance: 13.4
click at [1077, 379] on section "Pricing View and set your billing period prices Edit Billing Periods Insurance …" at bounding box center [601, 273] width 973 height 547
drag, startPoint x: 1077, startPoint y: 379, endPoint x: 123, endPoint y: 147, distance: 981.4
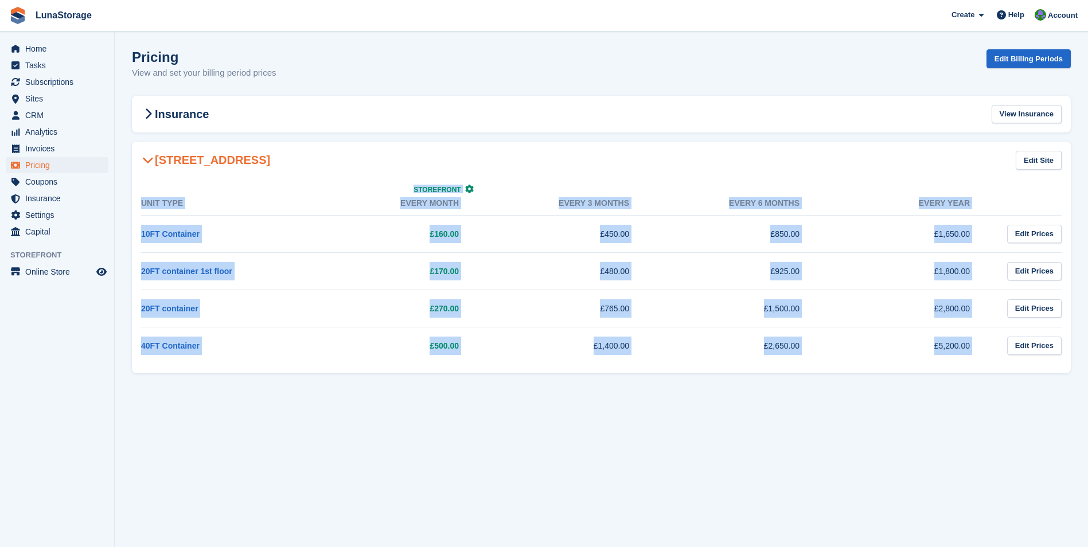
click at [123, 147] on section "Pricing View and set your billing period prices Edit Billing Periods Insurance …" at bounding box center [601, 273] width 973 height 547
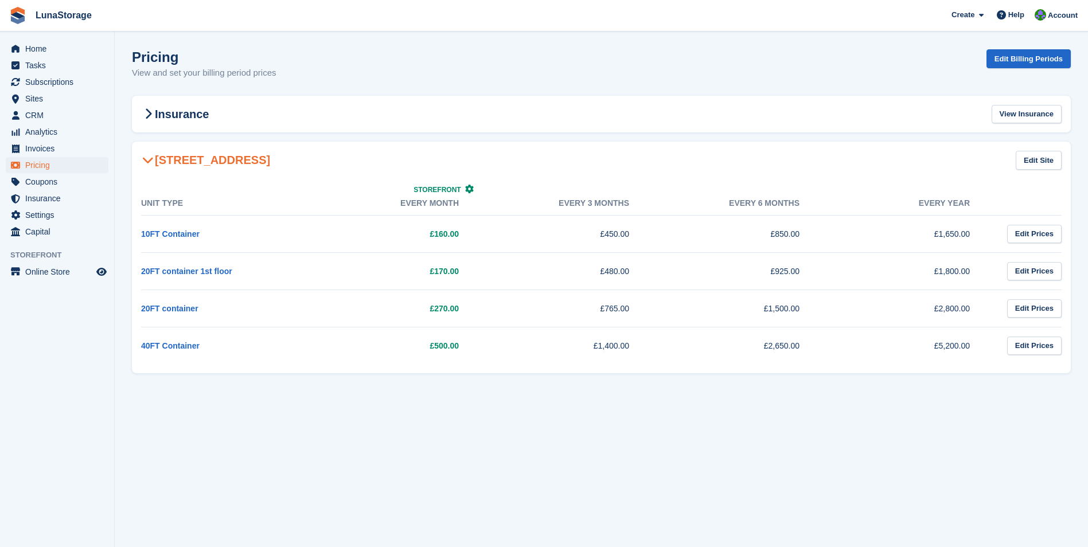
click at [123, 147] on section "Pricing View and set your billing period prices Edit Billing Periods Insurance …" at bounding box center [601, 273] width 973 height 547
drag, startPoint x: 126, startPoint y: 141, endPoint x: 1054, endPoint y: 373, distance: 956.9
click at [1054, 373] on section "Pricing View and set your billing period prices Edit Billing Periods Insurance …" at bounding box center [601, 273] width 973 height 547
drag, startPoint x: 1054, startPoint y: 373, endPoint x: 1069, endPoint y: 385, distance: 19.6
click at [1069, 385] on section "Pricing View and set your billing period prices Edit Billing Periods Insurance …" at bounding box center [601, 273] width 973 height 547
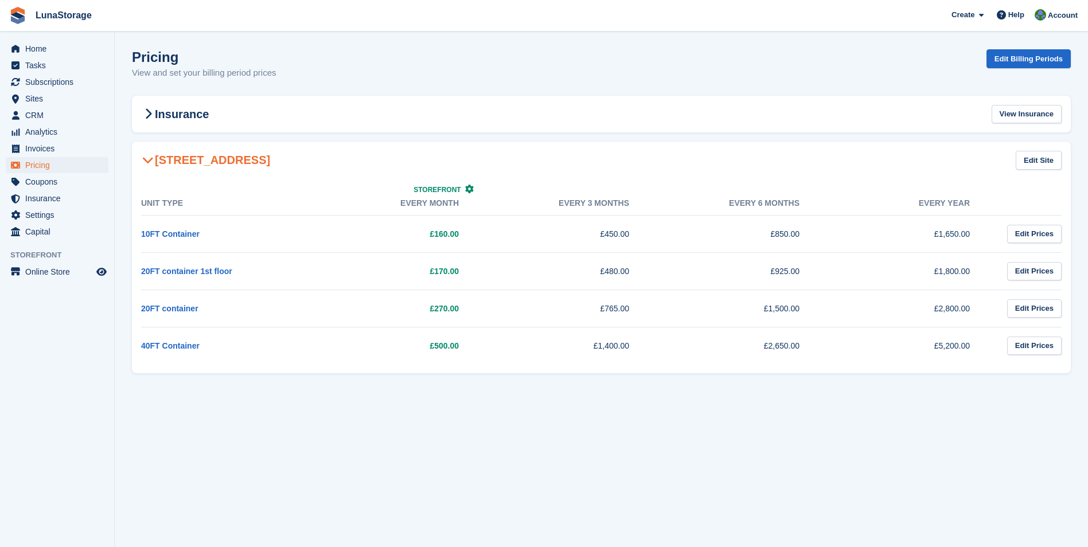
drag, startPoint x: 1079, startPoint y: 386, endPoint x: 115, endPoint y: 150, distance: 992.4
click at [115, 150] on section "Pricing View and set your billing period prices Edit Billing Periods Insurance …" at bounding box center [601, 273] width 973 height 547
drag, startPoint x: 115, startPoint y: 150, endPoint x: 121, endPoint y: 143, distance: 9.4
click at [121, 143] on section "Pricing View and set your billing period prices Edit Billing Periods Insurance …" at bounding box center [601, 273] width 973 height 547
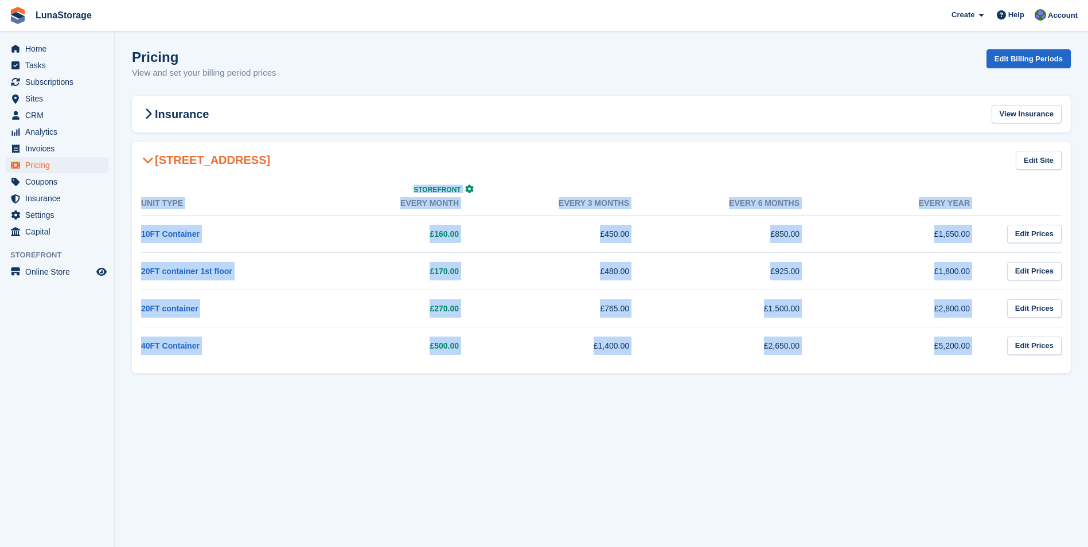
drag, startPoint x: 121, startPoint y: 143, endPoint x: 1098, endPoint y: 438, distance: 1020.7
click at [1087, 438] on html "LunaStorage Create Subscription Invoice Contact Deal Discount Page Help Chat Su…" at bounding box center [544, 273] width 1088 height 547
drag, startPoint x: 1098, startPoint y: 438, endPoint x: 1056, endPoint y: 408, distance: 51.9
click at [1056, 408] on section "Pricing View and set your billing period prices Edit Billing Periods Insurance …" at bounding box center [601, 273] width 973 height 547
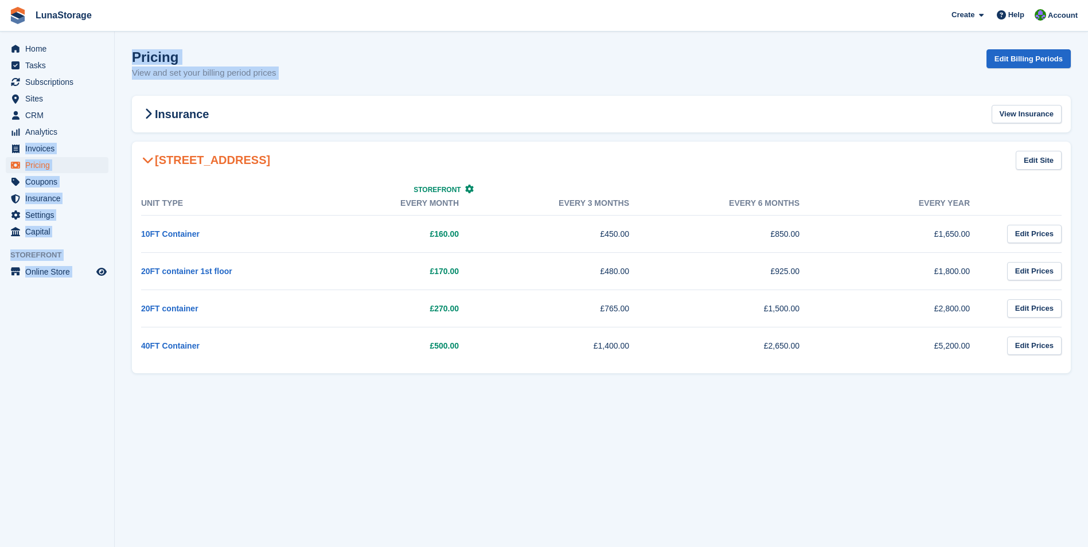
drag, startPoint x: 1076, startPoint y: 389, endPoint x: 115, endPoint y: 138, distance: 993.3
click at [115, 138] on section "Pricing View and set your billing period prices Edit Billing Periods Insurance …" at bounding box center [601, 273] width 973 height 547
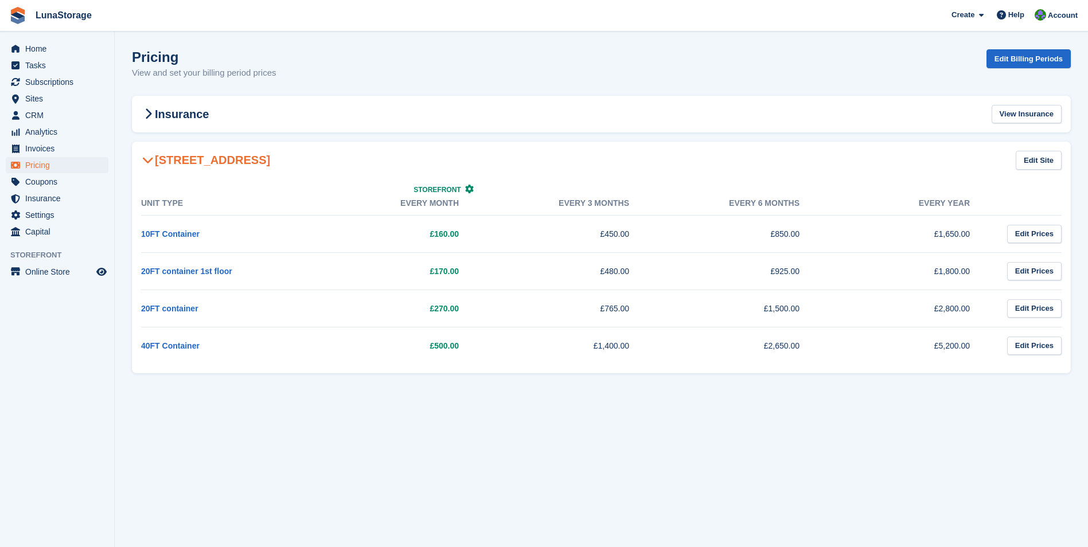
drag, startPoint x: 115, startPoint y: 138, endPoint x: 126, endPoint y: 135, distance: 11.8
click at [126, 135] on section "Pricing View and set your billing period prices Edit Billing Periods Insurance …" at bounding box center [601, 273] width 973 height 547
drag, startPoint x: 123, startPoint y: 135, endPoint x: 1092, endPoint y: 351, distance: 992.3
click at [1087, 351] on html "LunaStorage Create Subscription Invoice Contact Deal Discount Page Help Chat Su…" at bounding box center [544, 273] width 1088 height 547
drag, startPoint x: 1092, startPoint y: 351, endPoint x: 1079, endPoint y: 366, distance: 20.3
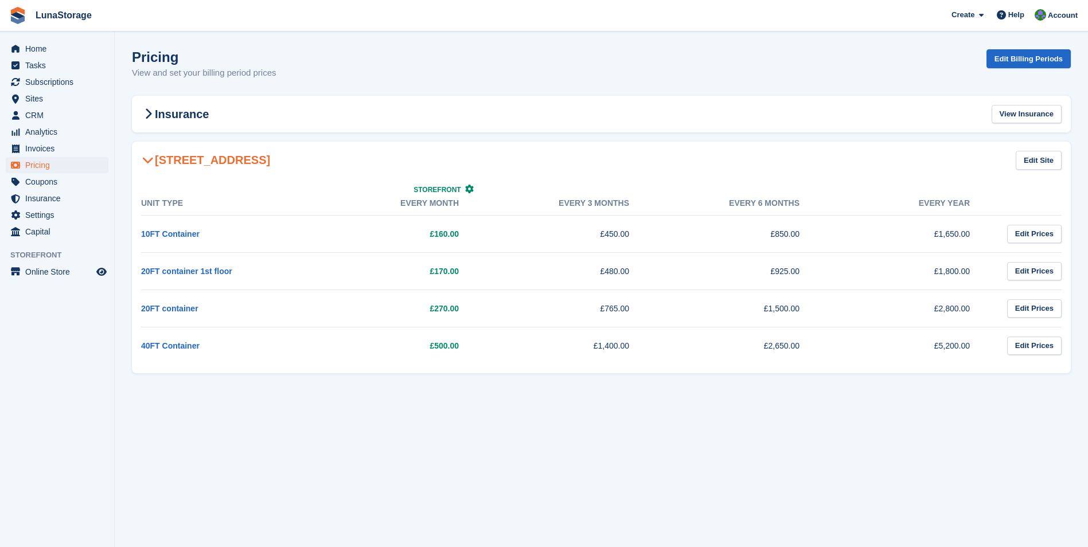
click at [1079, 366] on section "Pricing View and set your billing period prices Edit Billing Periods Insurance …" at bounding box center [601, 273] width 973 height 547
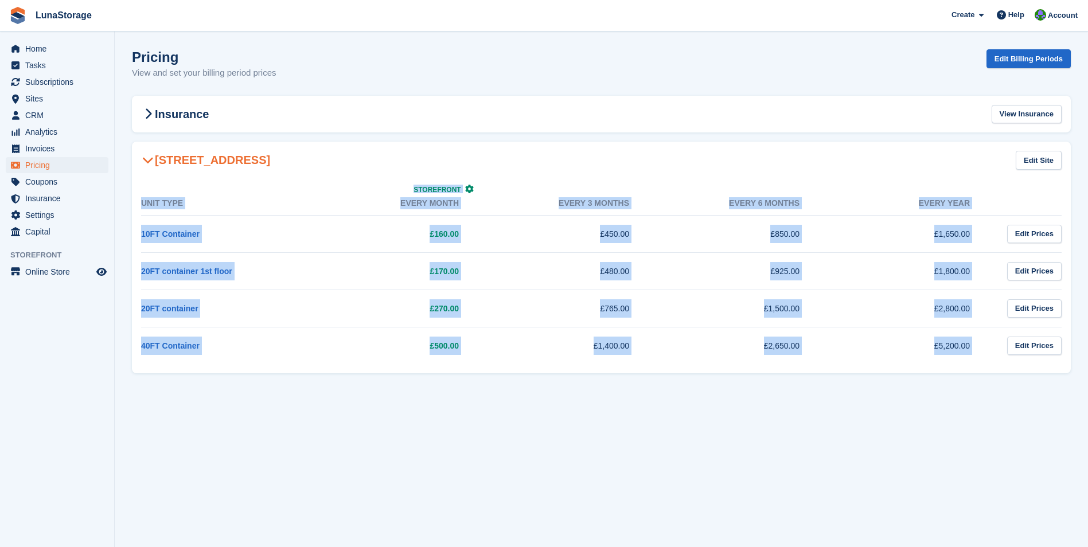
drag
click at [134, 135] on section "Pricing View and set your billing period prices Edit Billing Periods Insurance …" at bounding box center [601, 273] width 973 height 547
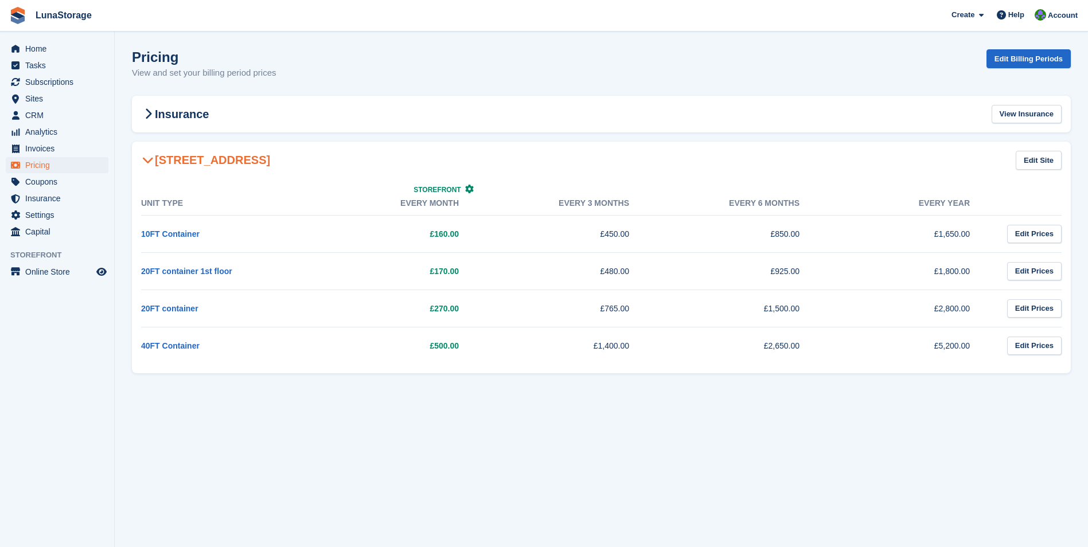
click at [123, 135] on section "Pricing View and set your billing period prices Edit Billing Periods Insurance …" at bounding box center [601, 273] width 973 height 547
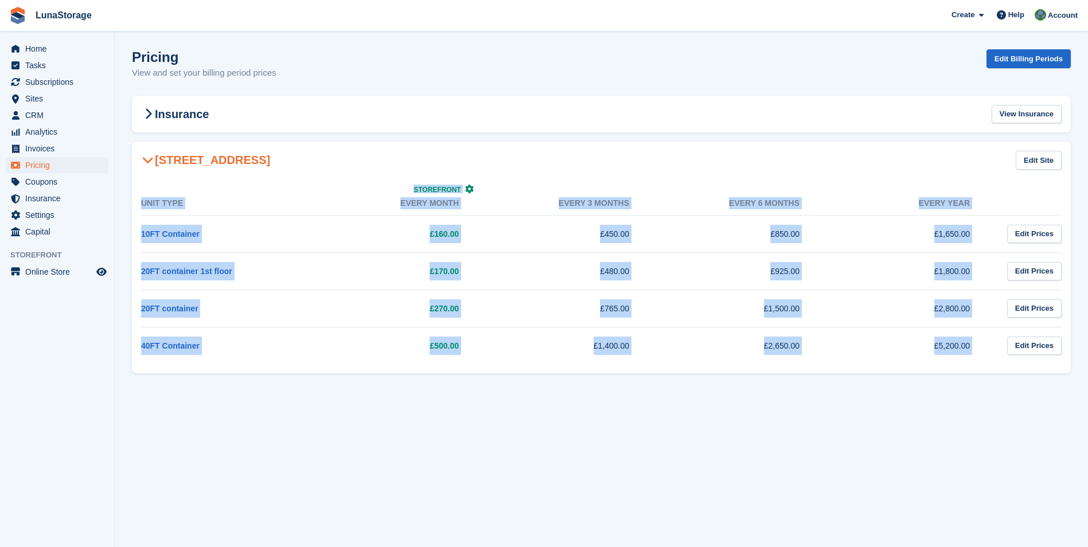
click at [1047, 368] on section "Pricing View and set your billing period prices Edit Billing Periods Insurance …" at bounding box center [601, 273] width 973 height 547
click at [1081, 380] on section "Pricing View and set your billing period prices Edit Billing Periods Insurance …" at bounding box center [601, 273] width 973 height 547
click at [138, 116] on section "Pricing View and set your billing period prices Edit Billing Periods Insurance …" at bounding box center [601, 273] width 973 height 547
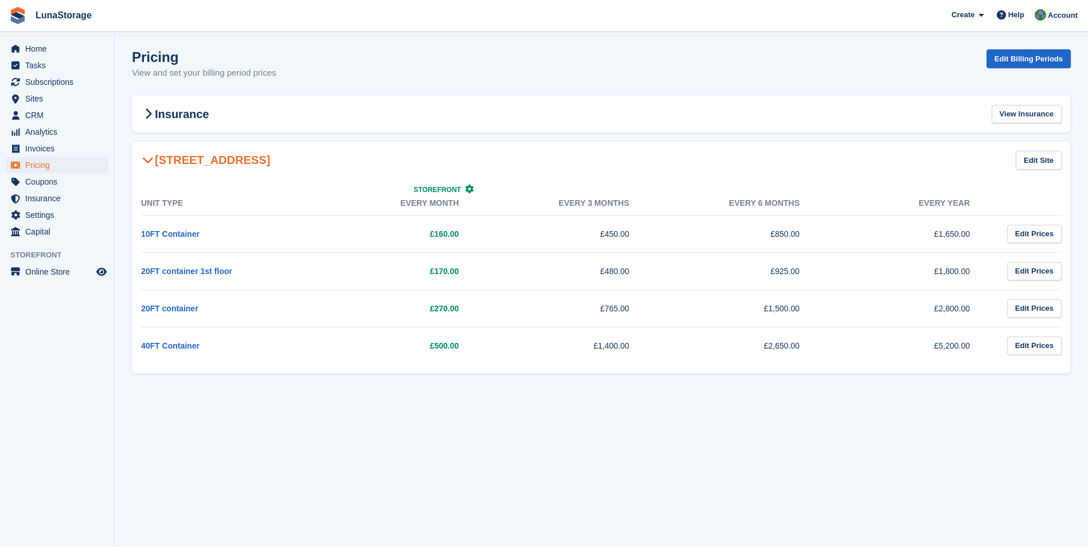
click at [124, 134] on section "Pricing View and set your billing period prices Edit Billing Periods Insurance …" at bounding box center [601, 273] width 973 height 547
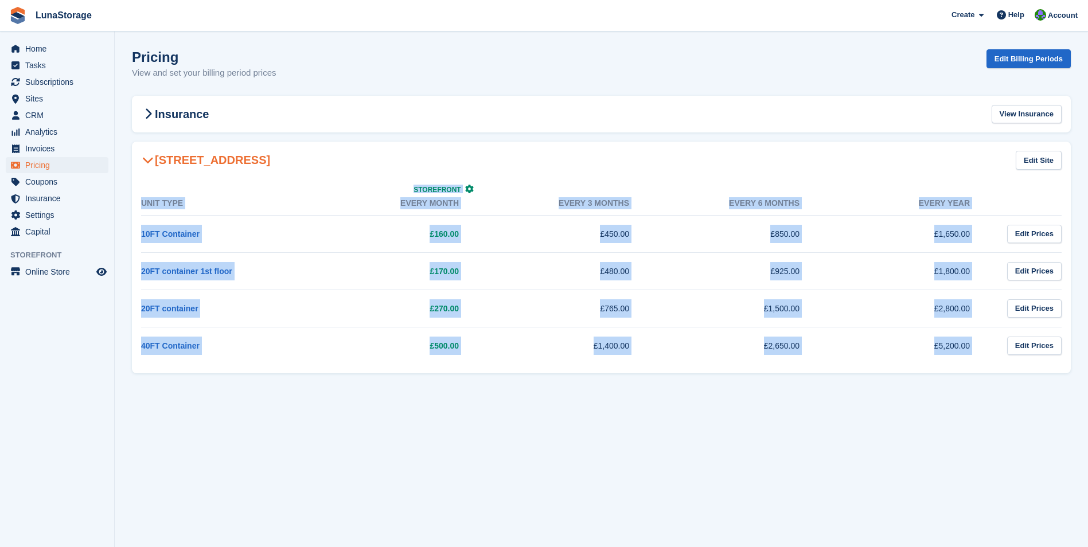
click at [1075, 377] on section "Pricing View and set your billing period prices Edit Billing Periods Insurance …" at bounding box center [601, 273] width 973 height 547
click at [1083, 390] on section "Pricing View and set your billing period prices Edit Billing Periods Insurance …" at bounding box center [601, 273] width 973 height 547
click at [173, 140] on section "Pricing View and set your billing period prices Edit Billing Periods Insurance …" at bounding box center [601, 273] width 973 height 547
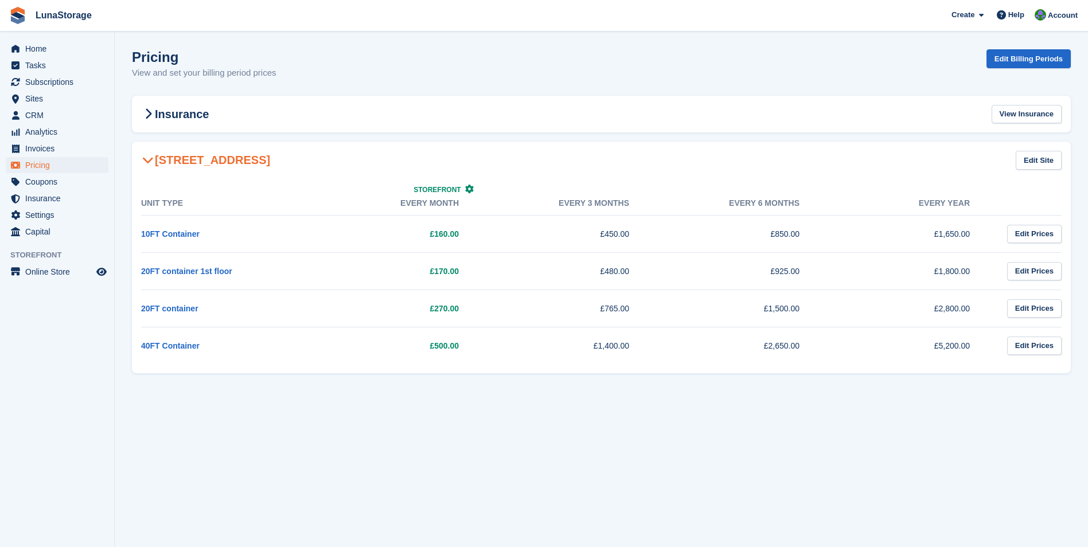
click at [111, 132] on li "Analytics Analytics" at bounding box center [57, 132] width 114 height 16
click at [123, 133] on section "Pricing View and set your billing period prices Edit Billing Periods Insurance …" at bounding box center [601, 273] width 973 height 547
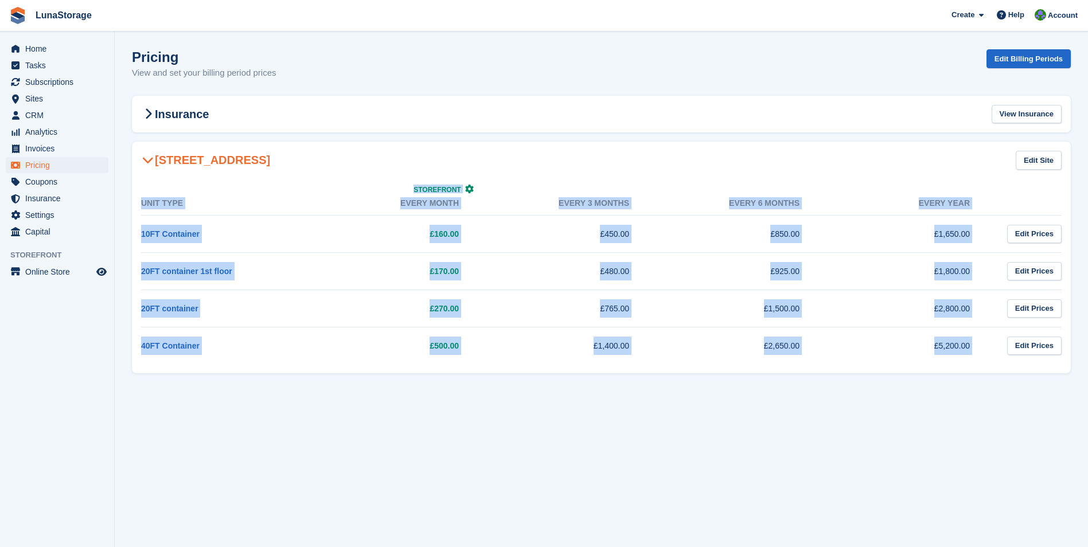
click at [1062, 373] on section "Pricing View and set your billing period prices Edit Billing Periods Insurance …" at bounding box center [601, 273] width 973 height 547
click at [1071, 378] on section "Pricing View and set your billing period prices Edit Billing Periods Insurance …" at bounding box center [601, 273] width 973 height 547
click at [142, 119] on section "Pricing View and set your billing period prices Edit Billing Periods Insurance …" at bounding box center [601, 273] width 973 height 547
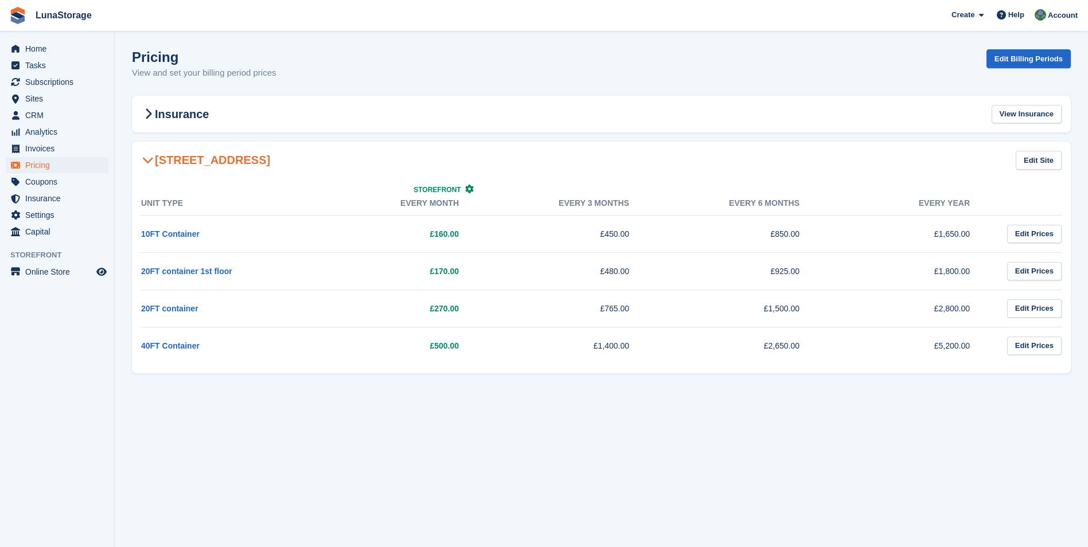
click at [122, 135] on section "Pricing View and set your billing period prices Edit Billing Periods Insurance …" at bounding box center [601, 273] width 973 height 547
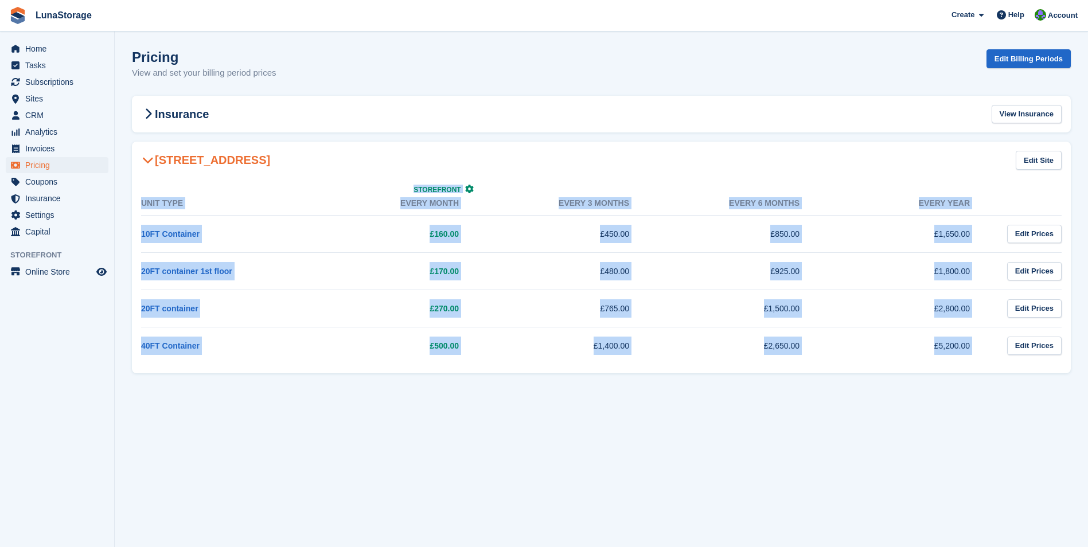
click at [1069, 366] on section "Pricing View and set your billing period prices Edit Billing Periods Insurance …" at bounding box center [601, 273] width 973 height 547
click at [1075, 372] on section "Pricing View and set your billing period prices Edit Billing Periods Insurance …" at bounding box center [601, 273] width 973 height 547
click at [158, 107] on section "Pricing View and set your billing period prices Edit Billing Periods Insurance …" at bounding box center [601, 273] width 973 height 547
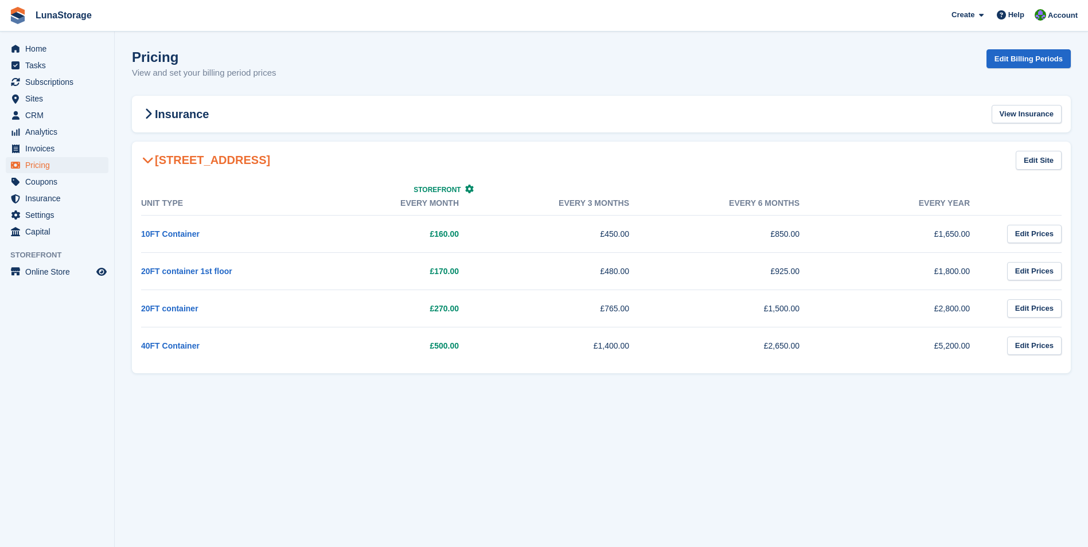
click at [122, 140] on section "Pricing View and set your billing period prices Edit Billing Periods Insurance …" at bounding box center [601, 273] width 973 height 547
click at [1087, 346] on html "LunaStorage Create Subscription Invoice Contact Deal Discount Page Help Chat Su…" at bounding box center [544, 273] width 1088 height 547
click at [1076, 380] on section "Pricing View and set your billing period prices Edit Billing Periods Insurance …" at bounding box center [601, 273] width 973 height 547
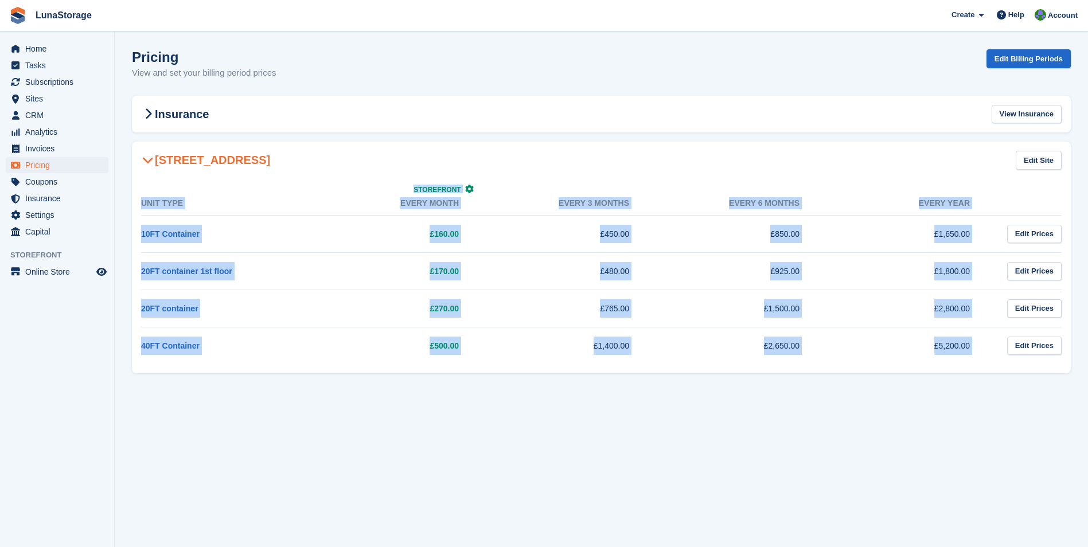
click at [126, 159] on section "Pricing View and set your billing period prices Edit Billing Periods Insurance …" at bounding box center [601, 273] width 973 height 547
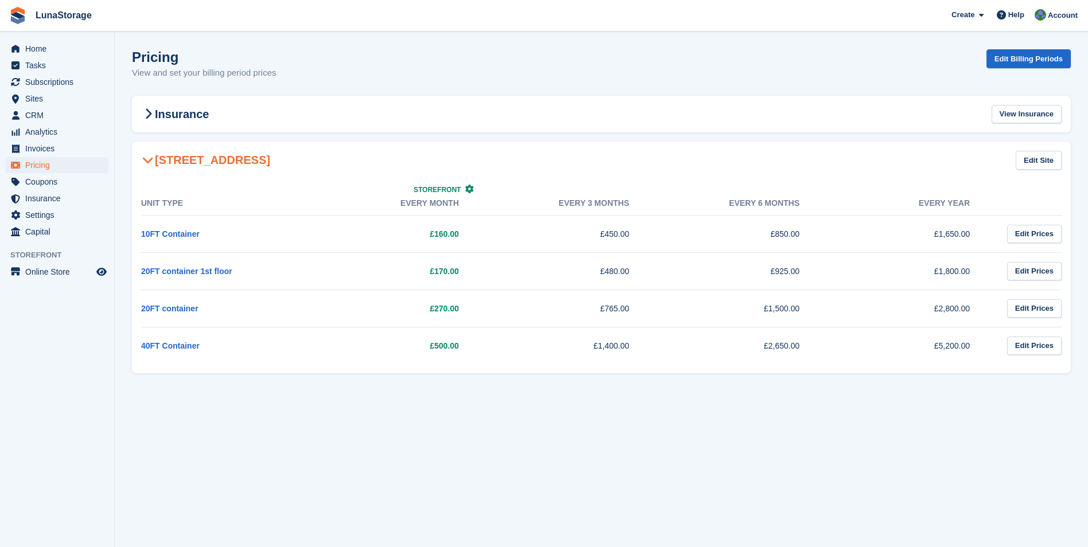
click at [122, 141] on section "Pricing View and set your billing period prices Edit Billing Periods Insurance …" at bounding box center [601, 273] width 973 height 547
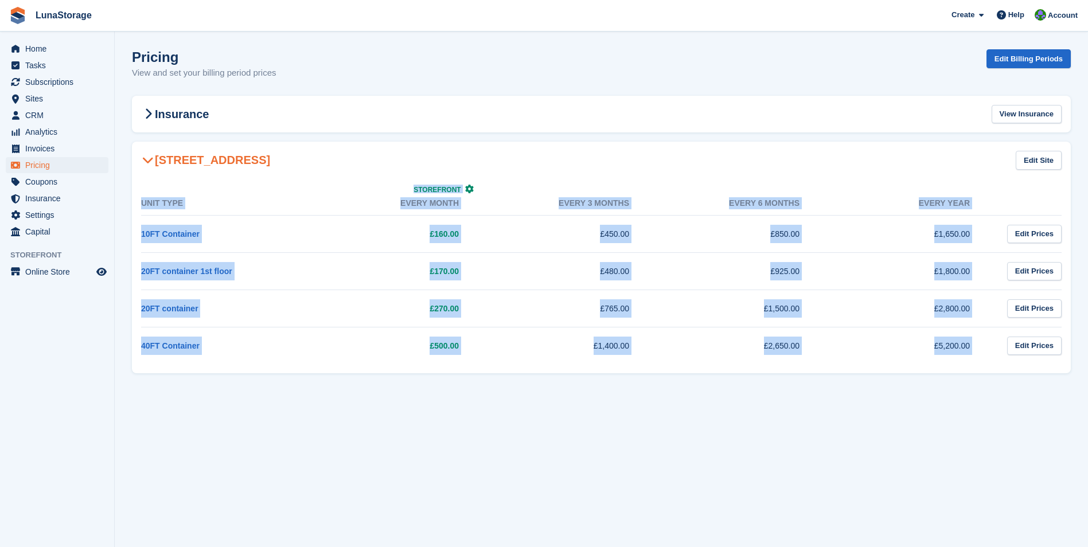
click at [1052, 394] on section "Pricing View and set your billing period prices Edit Billing Periods Insurance …" at bounding box center [601, 273] width 973 height 547
click at [1074, 397] on section "Pricing View and set your billing period prices Edit Billing Periods Insurance …" at bounding box center [601, 273] width 973 height 547
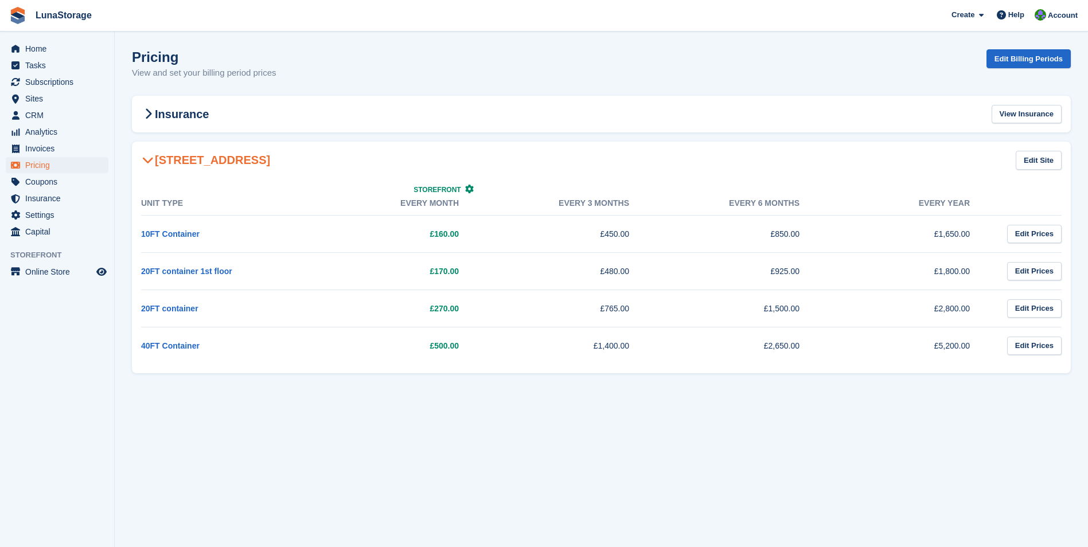
click at [200, 95] on section "Pricing View and set your billing period prices Edit Billing Periods Insurance …" at bounding box center [601, 273] width 973 height 547
click at [123, 134] on section "Pricing View and set your billing period prices Edit Billing Periods Insurance …" at bounding box center [601, 273] width 973 height 547
